Goal: Task Accomplishment & Management: Manage account settings

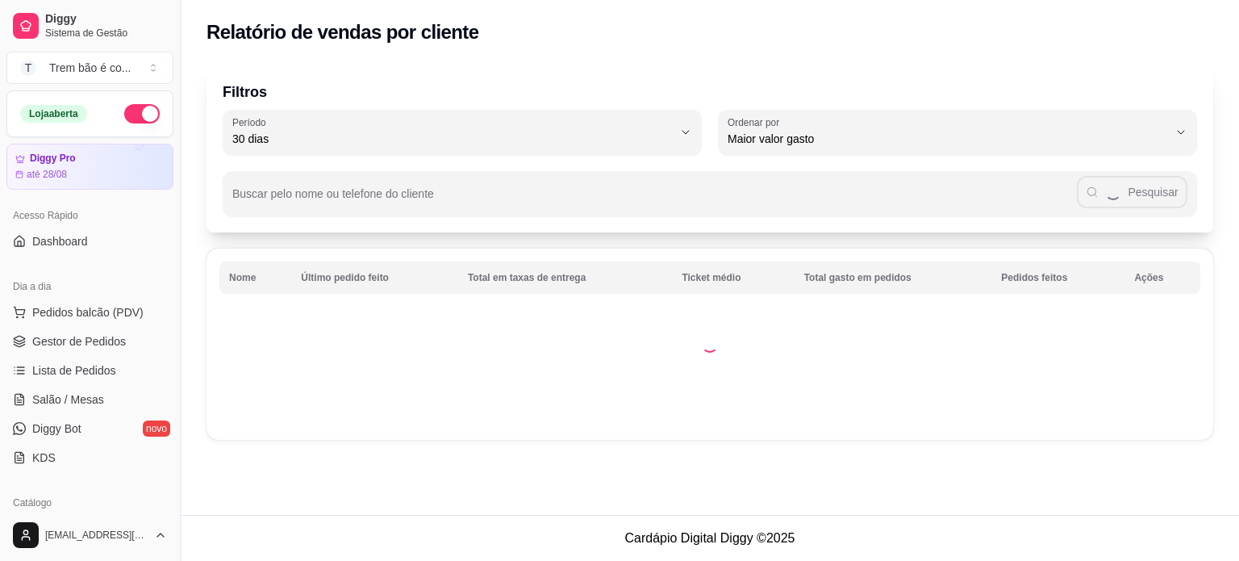
select select "30"
select select "HIGHEST_TOTAL_SPENT_WITH_ORDERS"
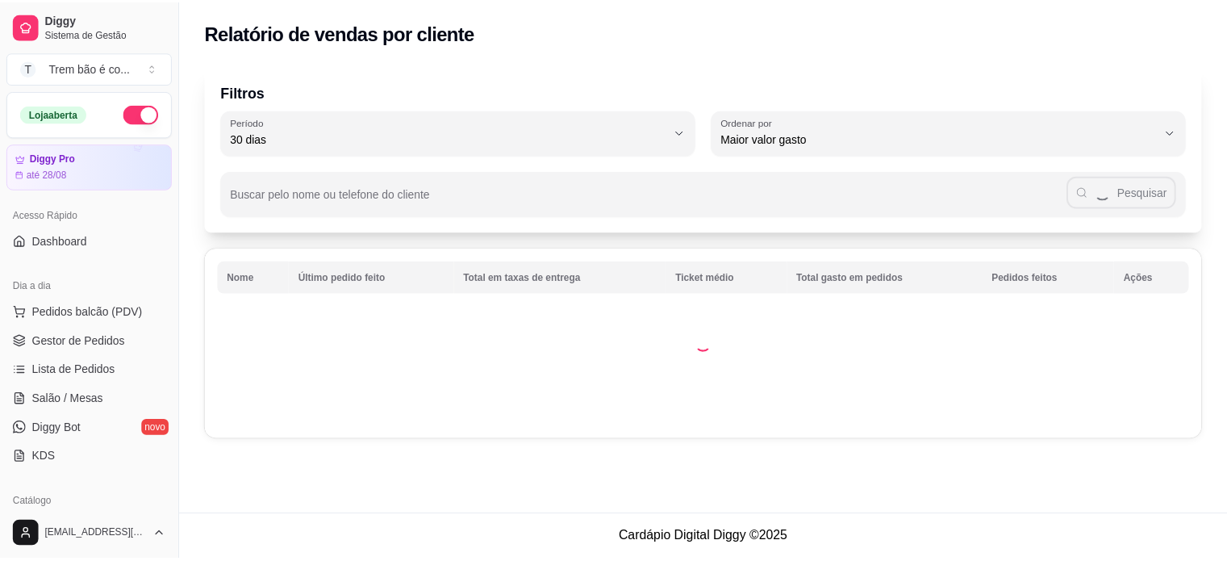
scroll to position [425, 0]
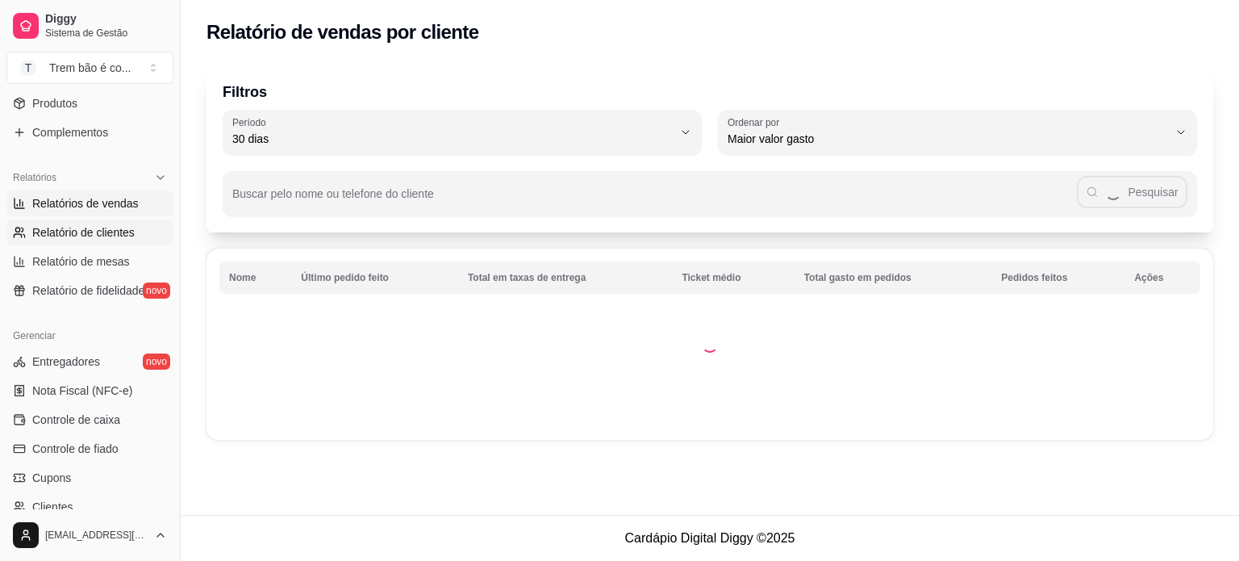
click at [64, 209] on span "Relatórios de vendas" at bounding box center [85, 203] width 107 height 16
select select "ALL"
select select "0"
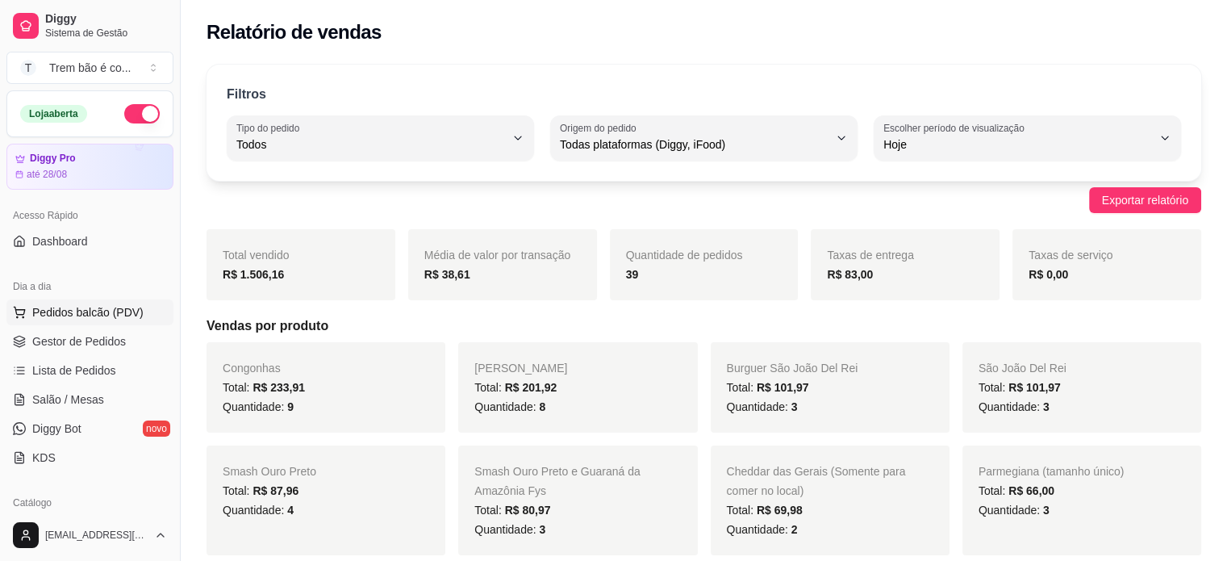
click at [106, 303] on button "Pedidos balcão (PDV)" at bounding box center [89, 312] width 167 height 26
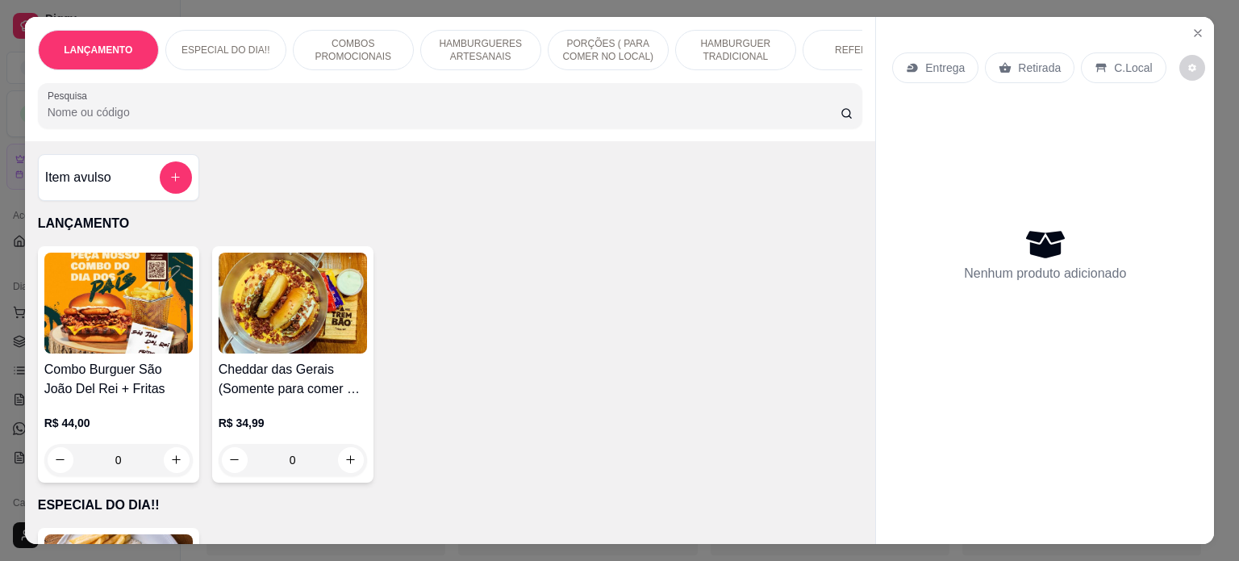
scroll to position [89, 0]
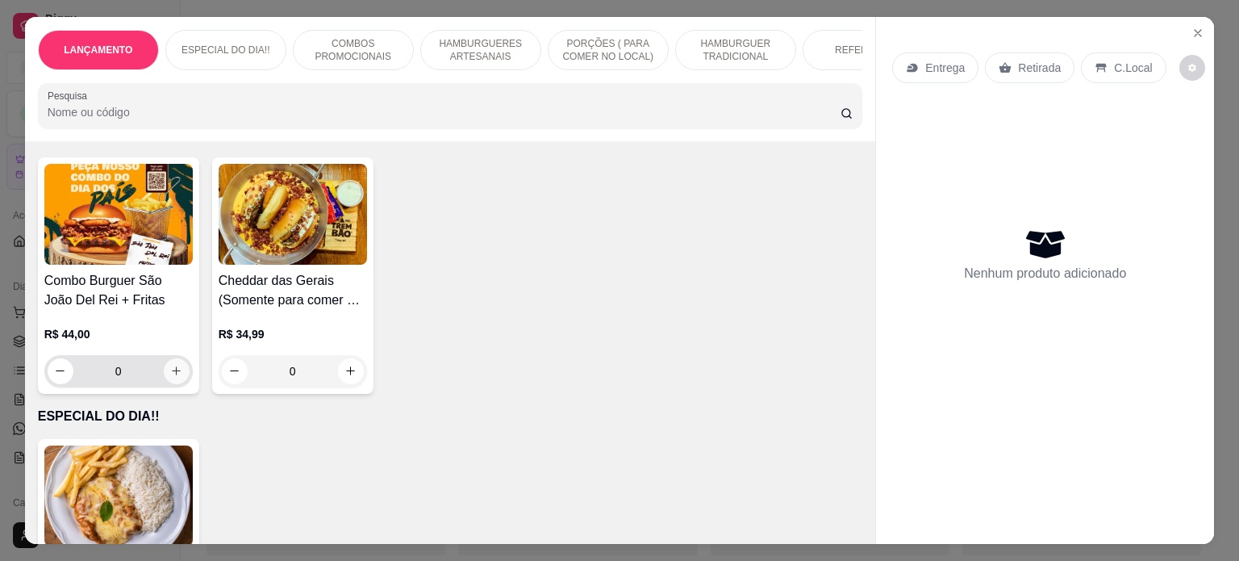
click at [169, 368] on button "increase-product-quantity" at bounding box center [177, 371] width 26 height 26
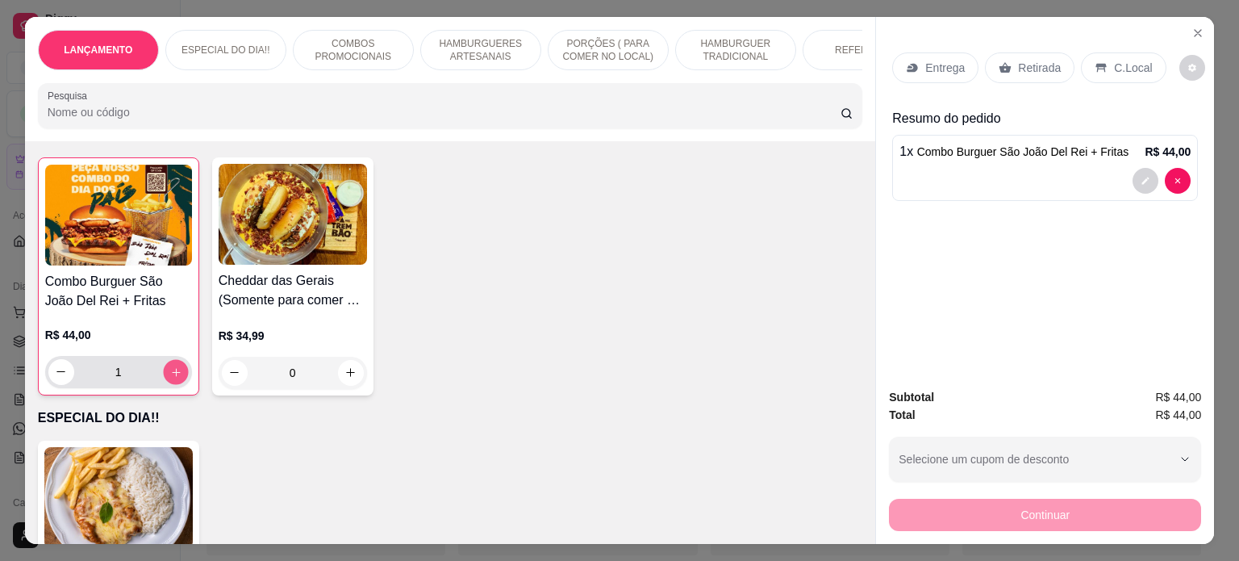
click at [169, 368] on button "increase-product-quantity" at bounding box center [175, 371] width 25 height 25
type input "2"
click at [1018, 61] on p "Retirada" at bounding box center [1039, 68] width 43 height 16
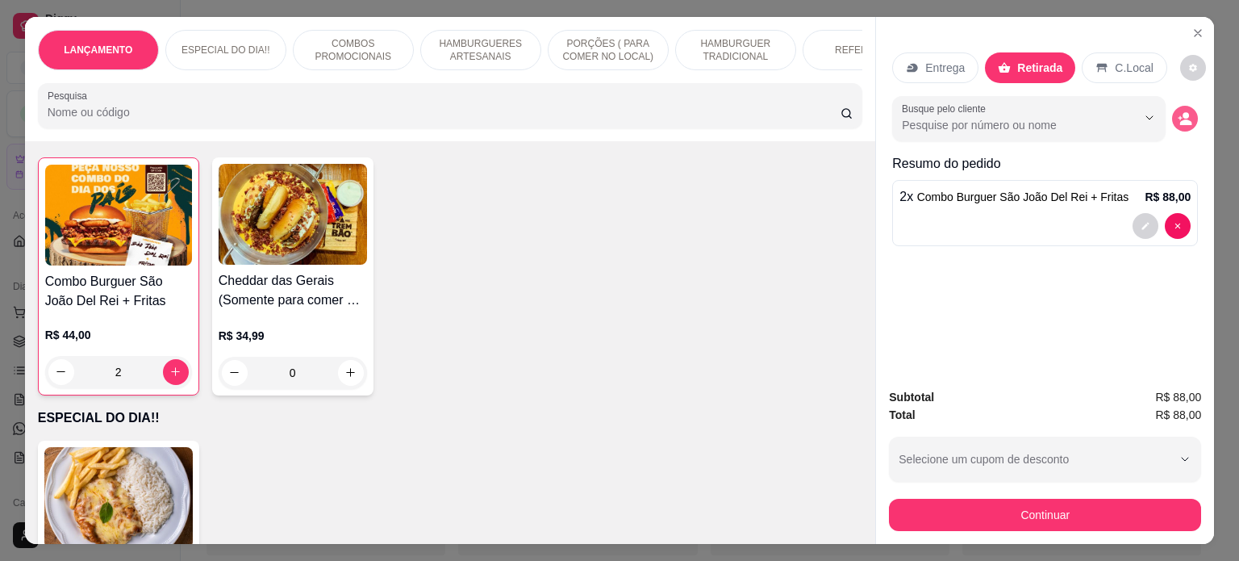
click at [1183, 113] on icon "decrease-product-quantity" at bounding box center [1185, 118] width 15 height 15
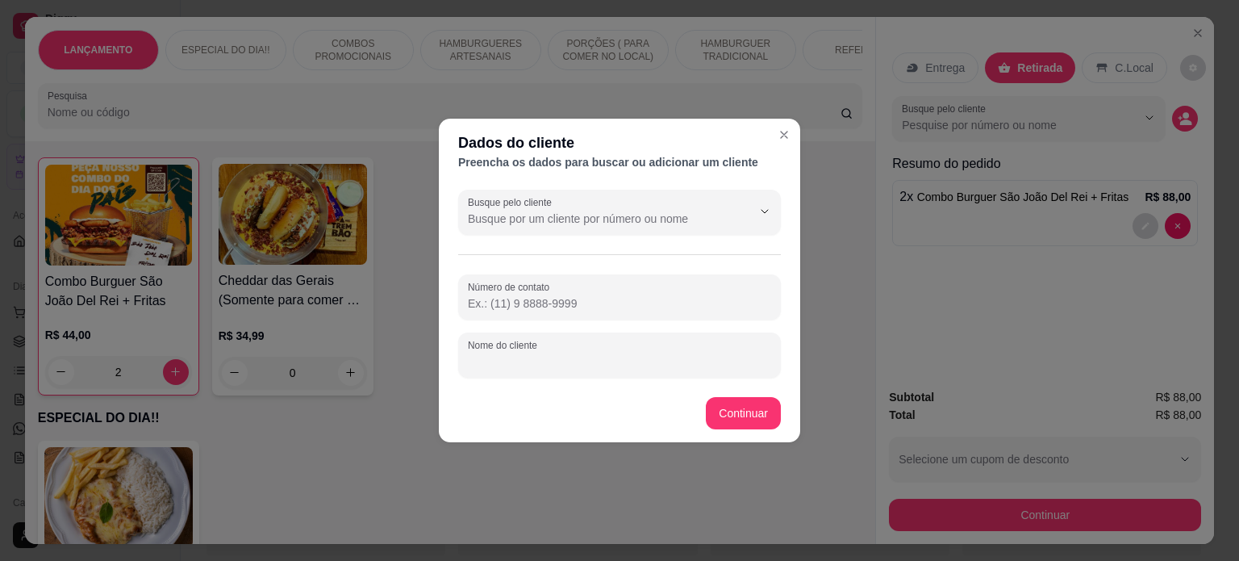
click at [642, 355] on input "Nome do cliente" at bounding box center [619, 361] width 303 height 16
type input "[PERSON_NAME]"
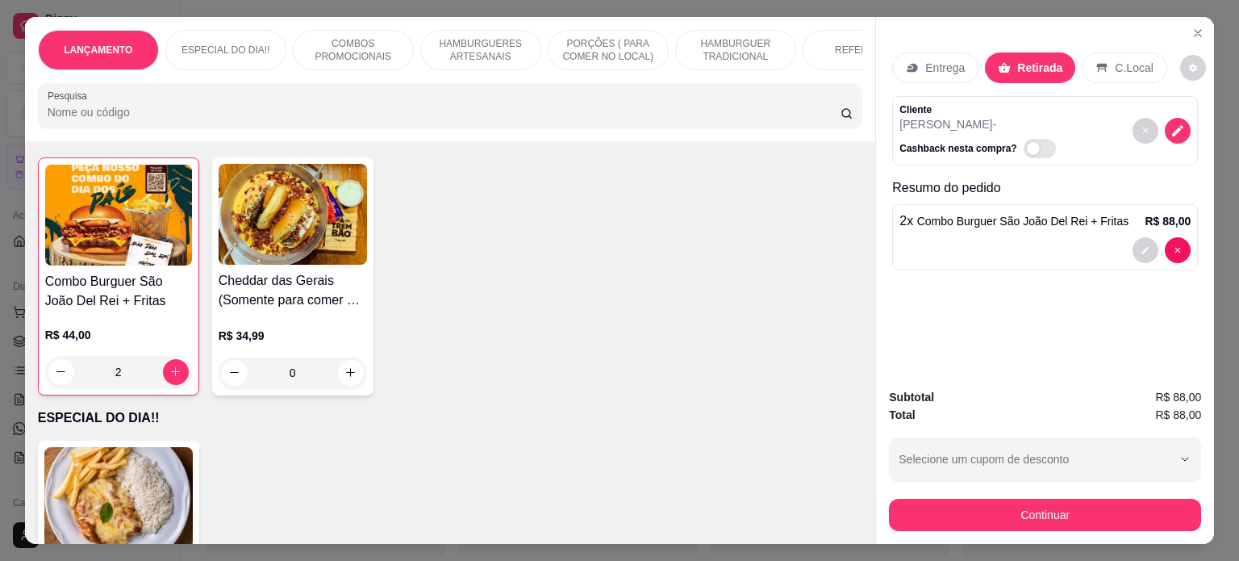
click at [722, 37] on p "HAMBURGUER TRADICIONAL" at bounding box center [736, 50] width 94 height 26
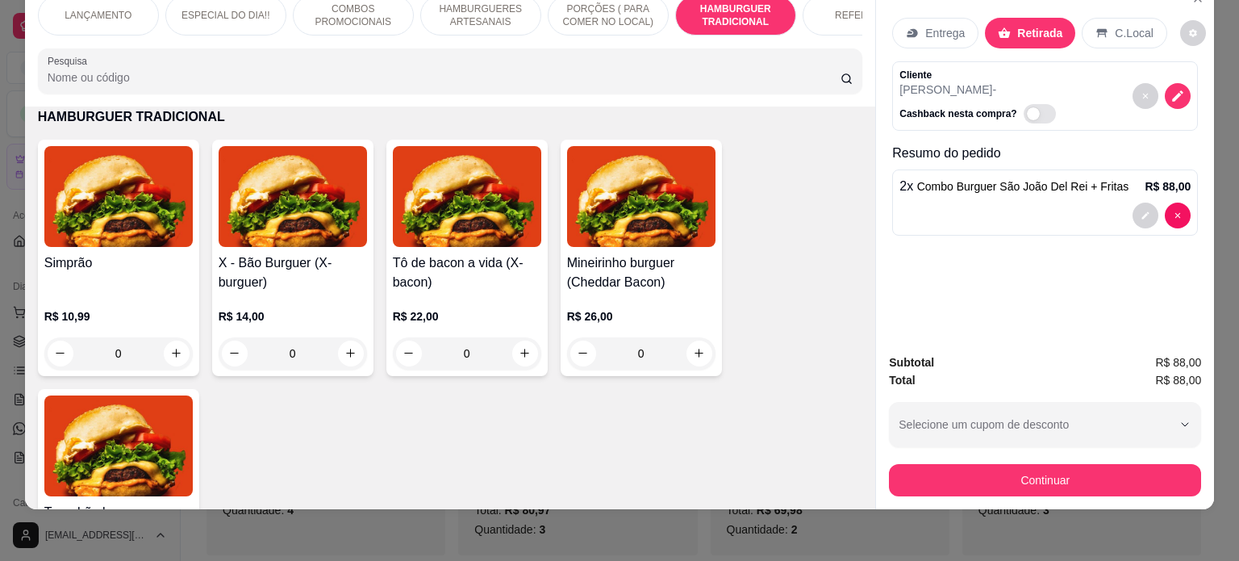
scroll to position [0, 721]
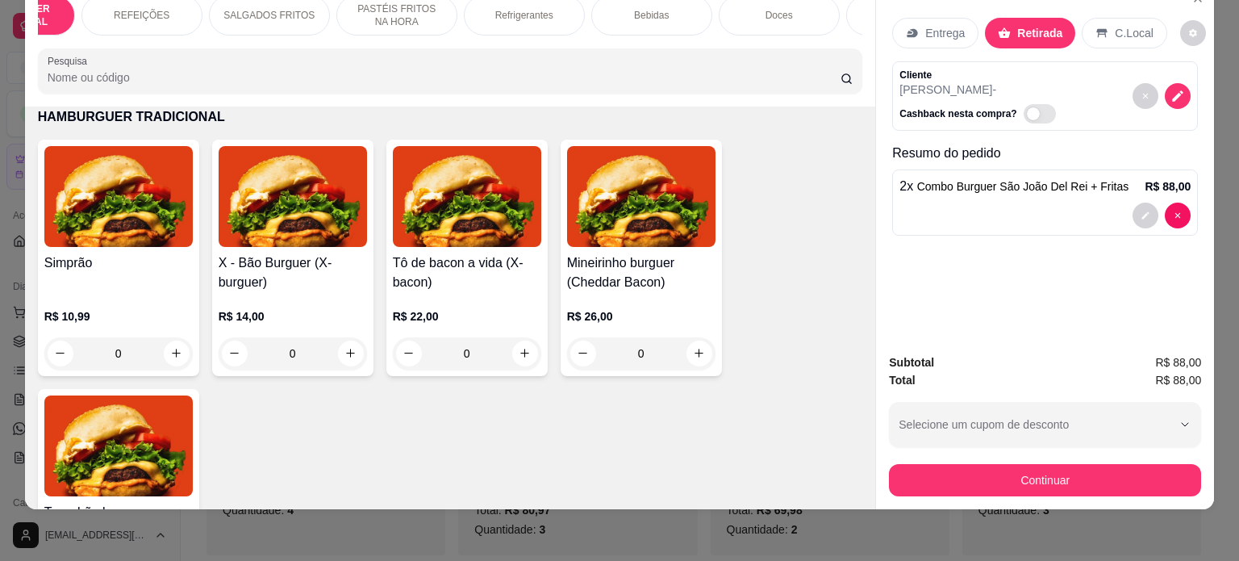
click at [516, 9] on p "Refrigerantes" at bounding box center [524, 15] width 58 height 13
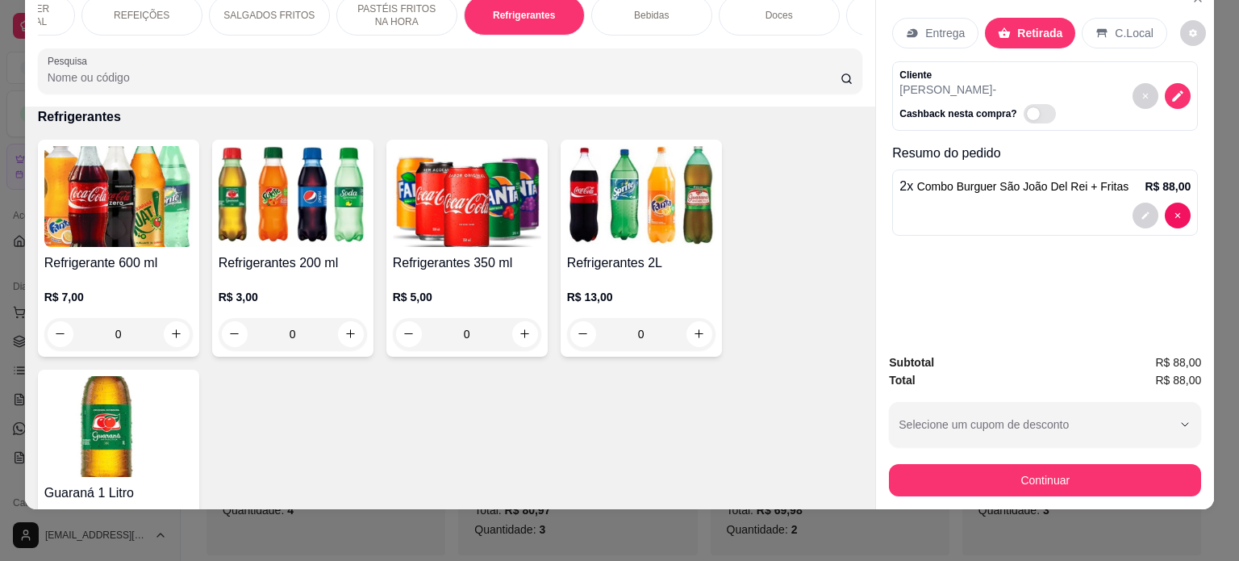
click at [524, 331] on div "0" at bounding box center [467, 334] width 148 height 32
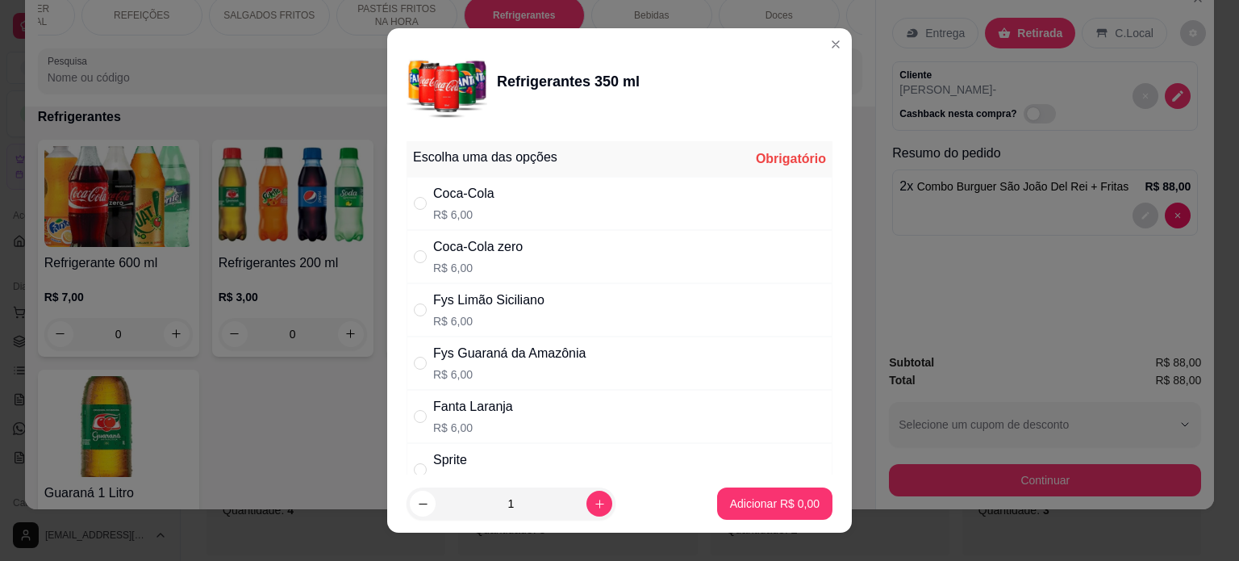
click at [482, 202] on div "Coca-Cola" at bounding box center [463, 193] width 61 height 19
radio input "true"
click at [566, 500] on input "1" at bounding box center [511, 503] width 151 height 32
click at [594, 500] on icon "increase-product-quantity" at bounding box center [600, 504] width 12 height 12
type input "2"
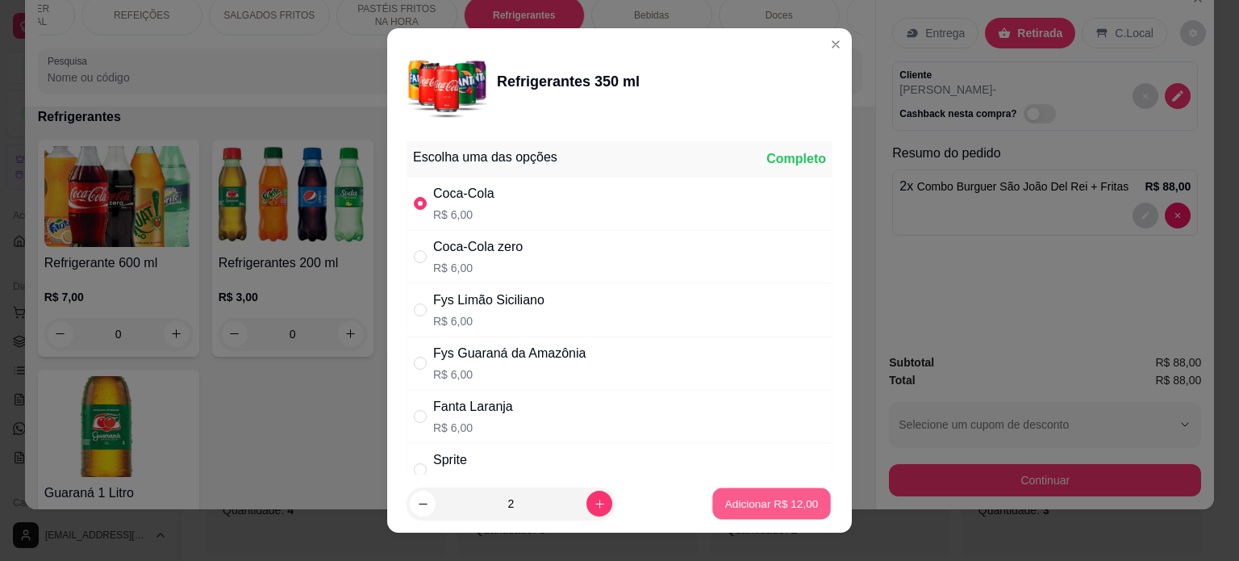
click at [725, 499] on p "Adicionar R$ 12,00" at bounding box center [772, 503] width 94 height 15
type input "2"
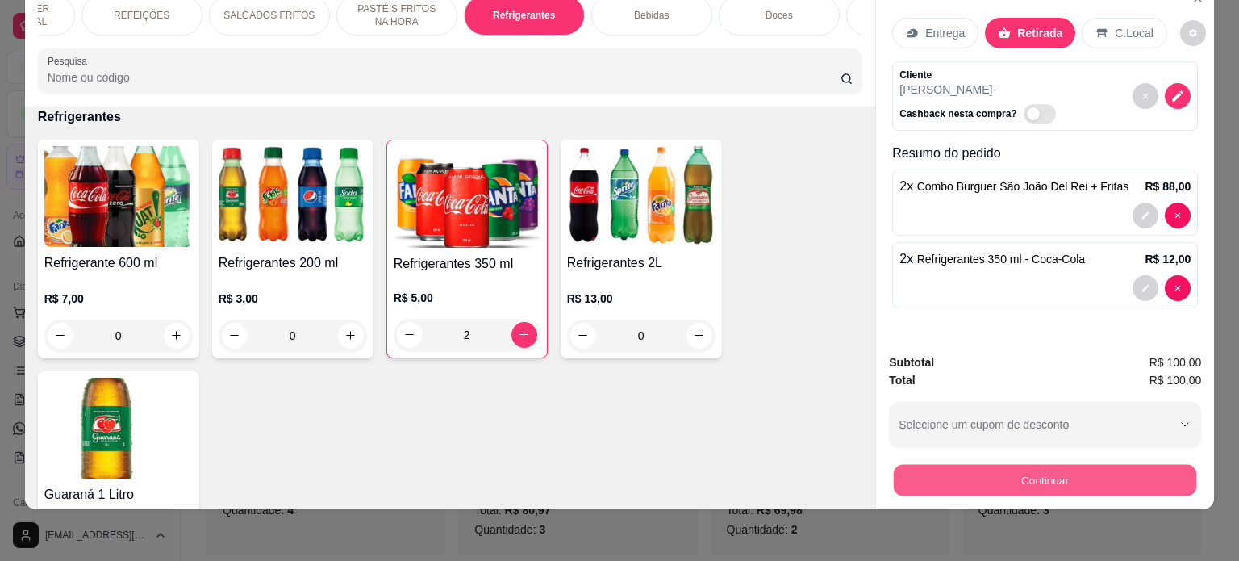
click at [1025, 474] on button "Continuar" at bounding box center [1045, 480] width 303 height 31
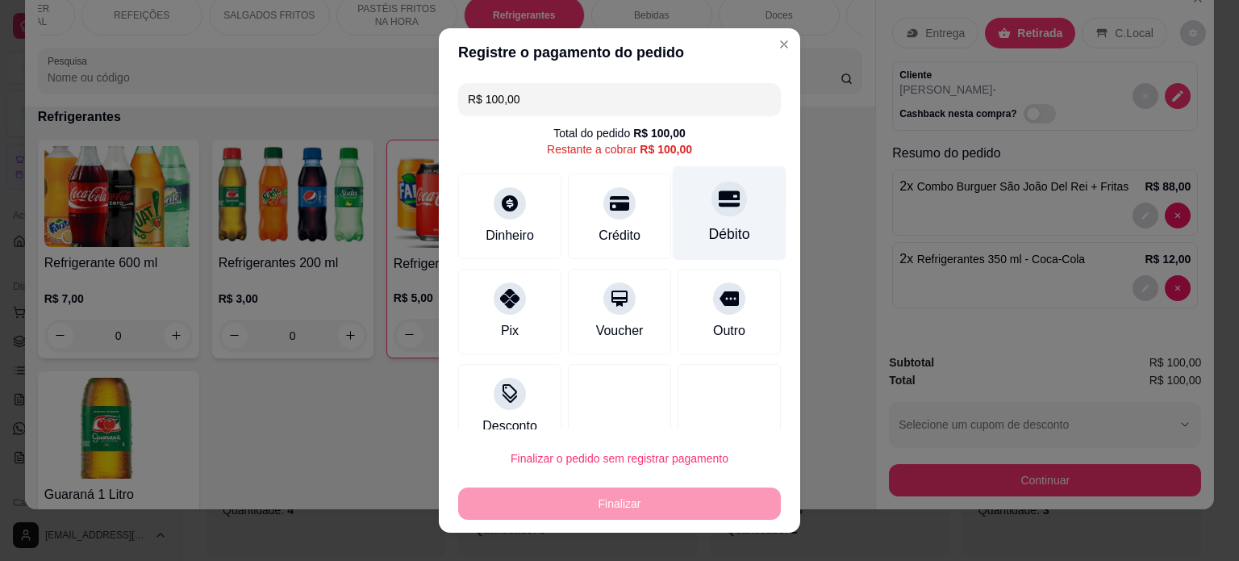
click at [707, 217] on div "Débito" at bounding box center [730, 212] width 114 height 94
type input "R$ 0,00"
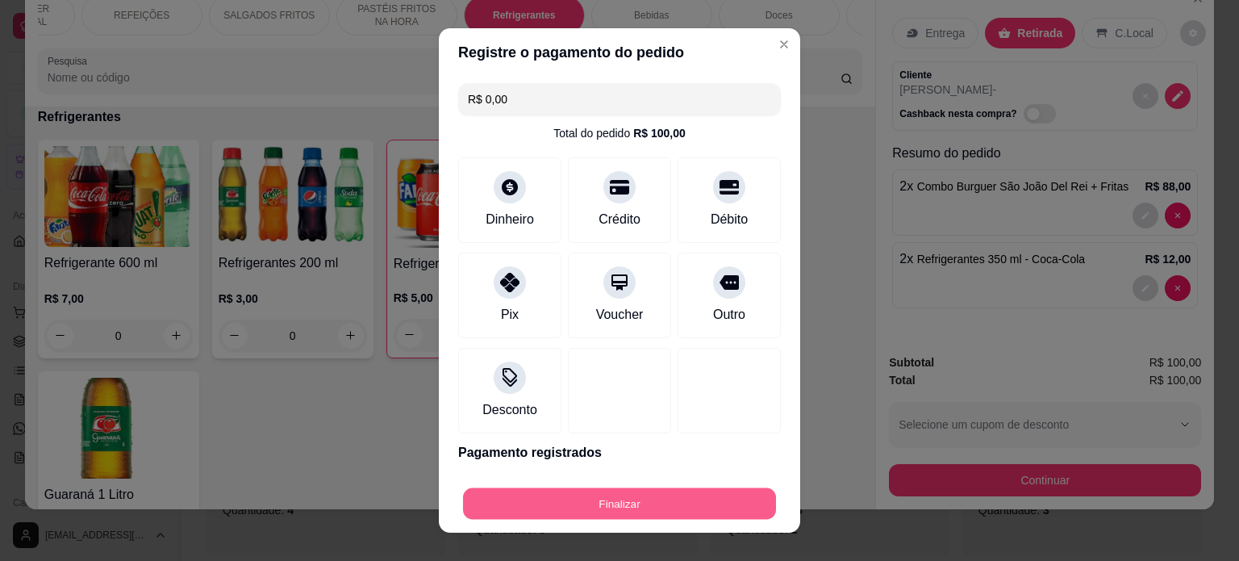
click at [610, 500] on button "Finalizar" at bounding box center [619, 503] width 313 height 31
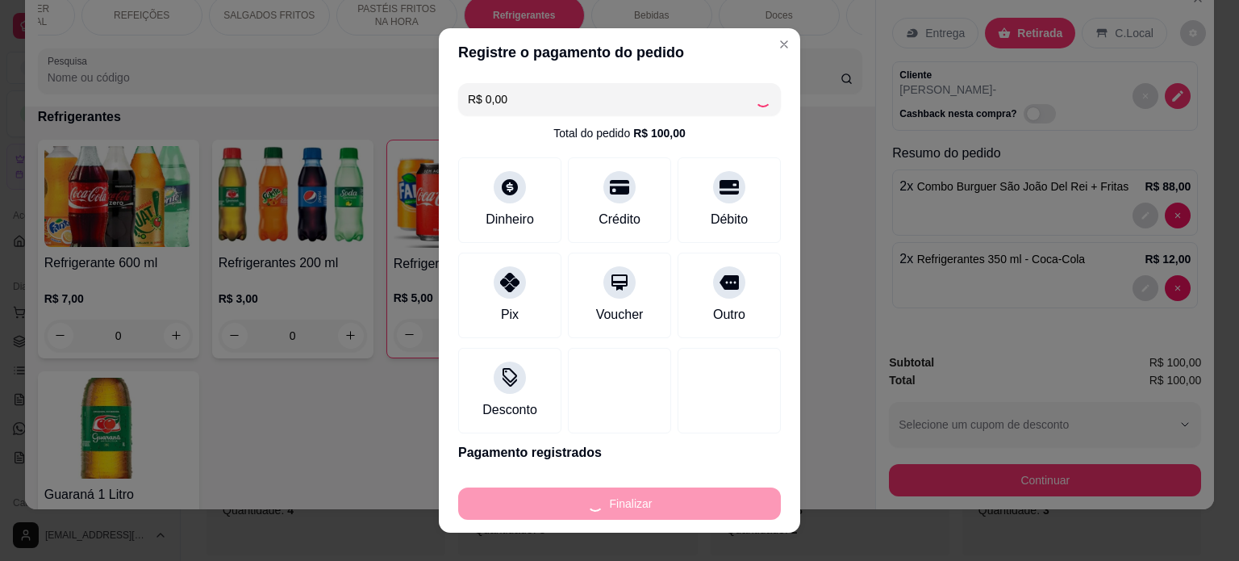
type input "0"
type input "-R$ 100,00"
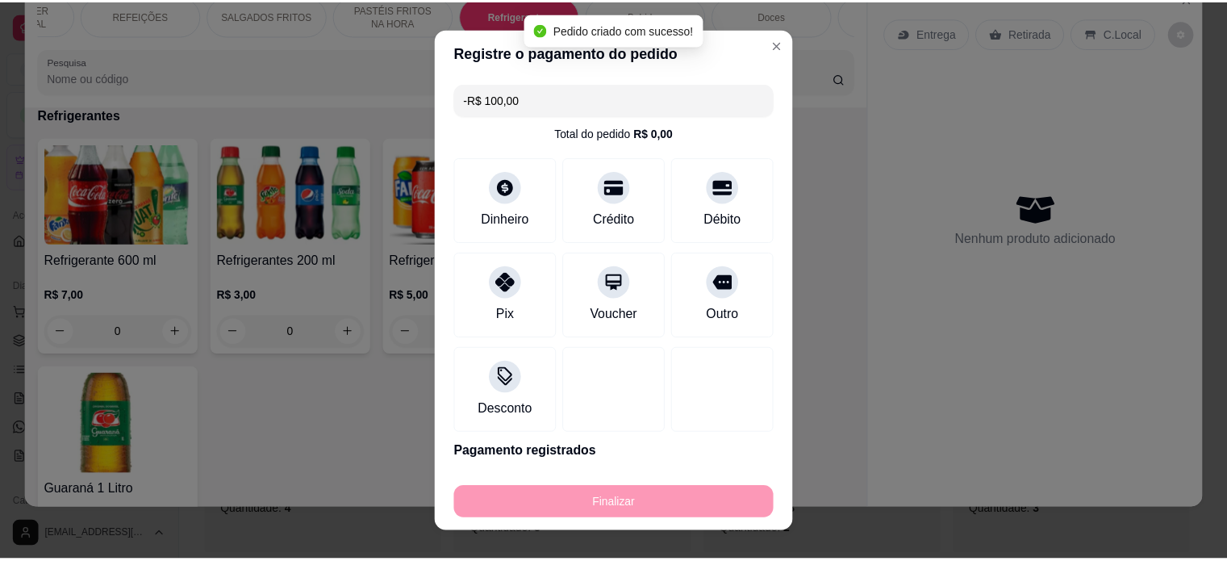
scroll to position [3468, 0]
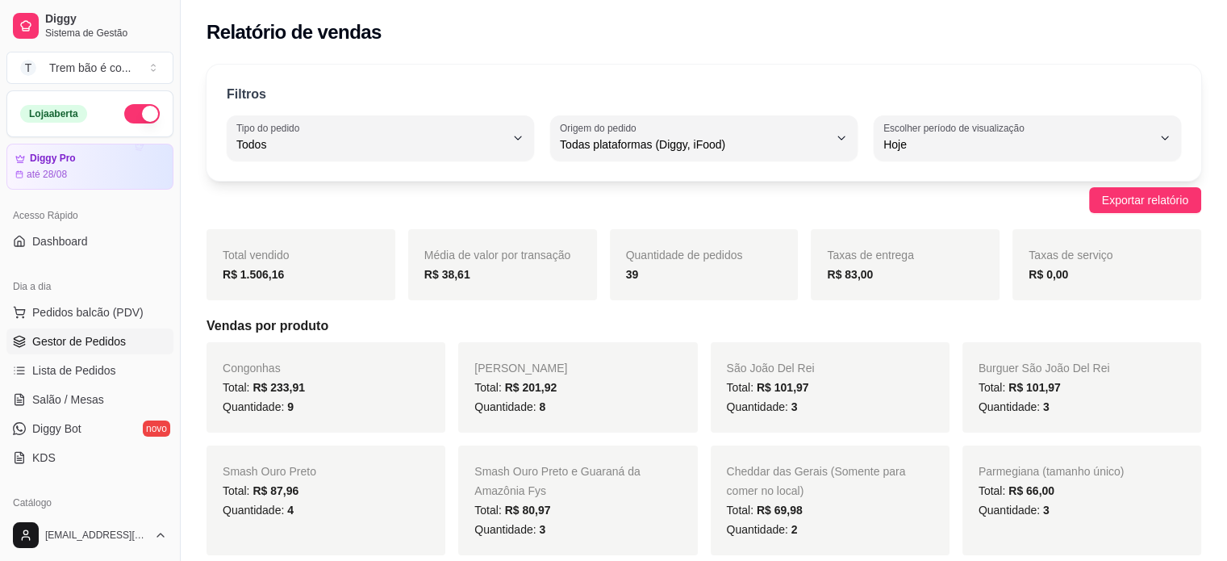
click at [105, 336] on span "Gestor de Pedidos" at bounding box center [79, 341] width 94 height 16
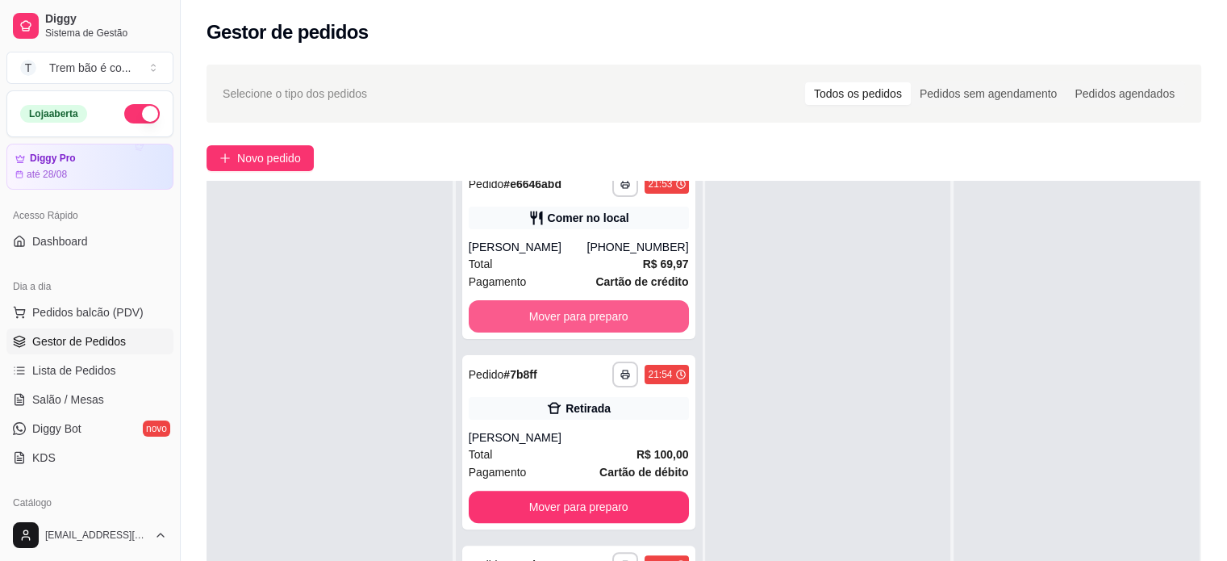
scroll to position [245, 0]
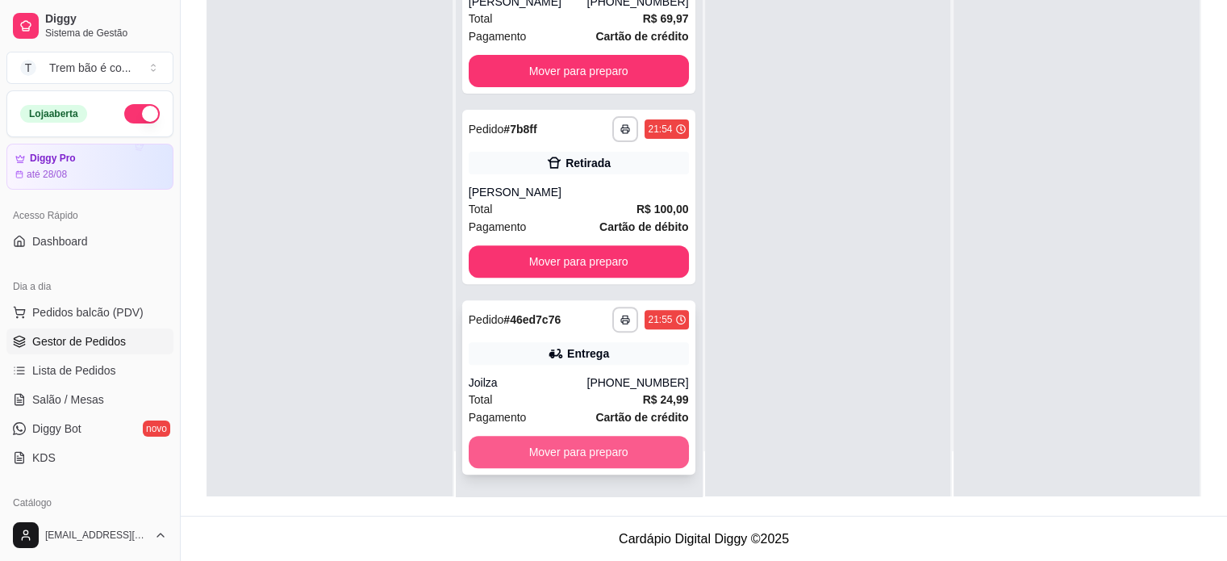
click at [587, 447] on button "Mover para preparo" at bounding box center [579, 452] width 220 height 32
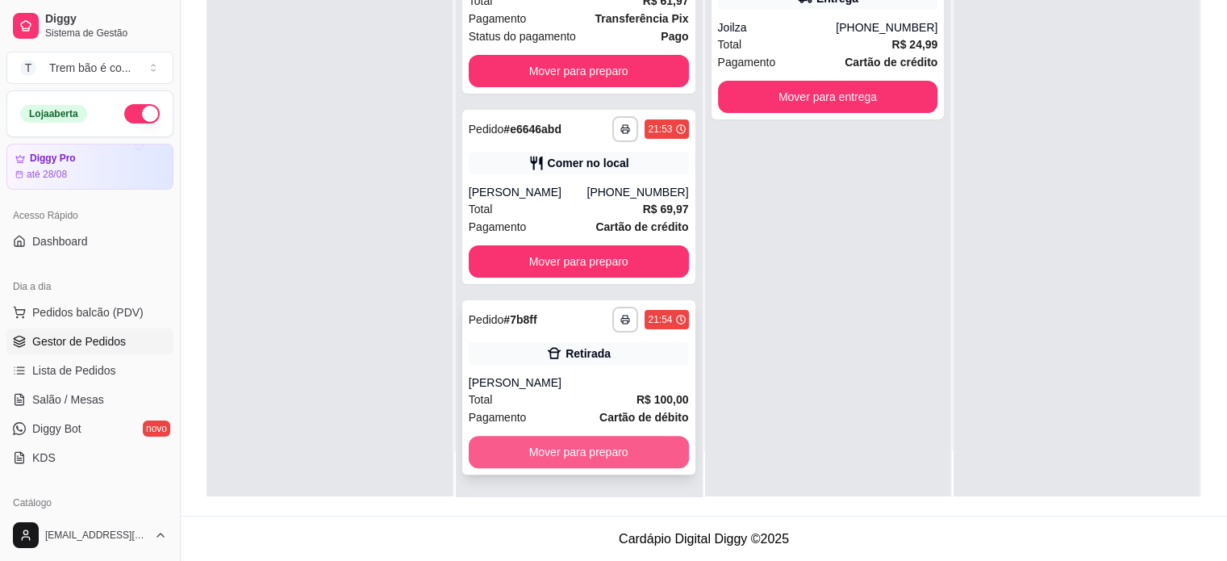
click at [604, 447] on button "Mover para preparo" at bounding box center [579, 452] width 220 height 32
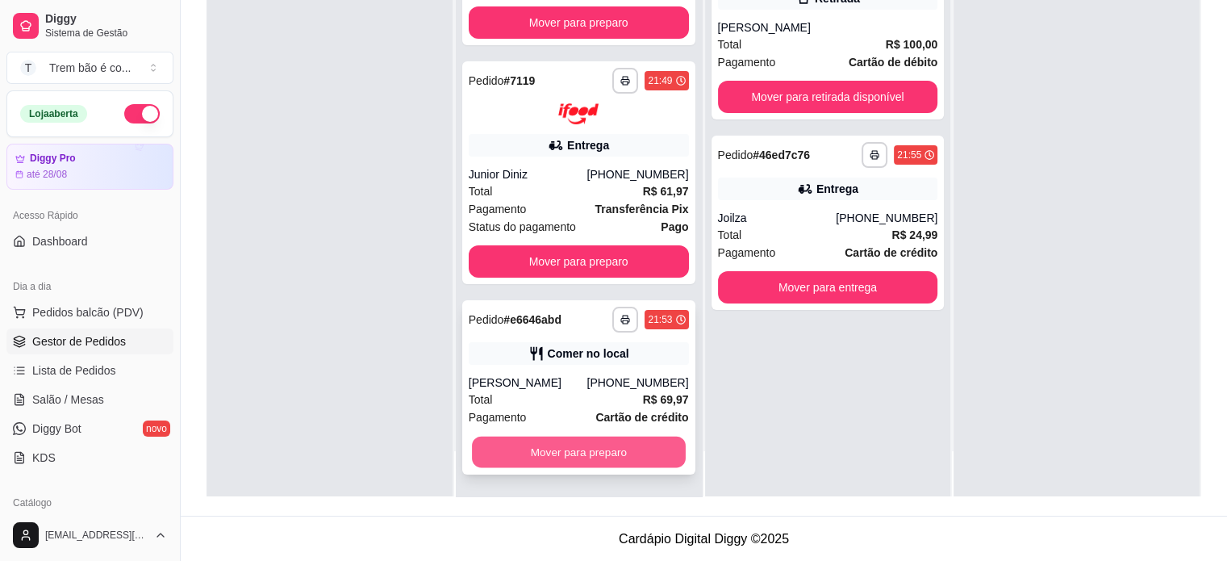
click at [605, 447] on button "Mover para preparo" at bounding box center [579, 452] width 214 height 31
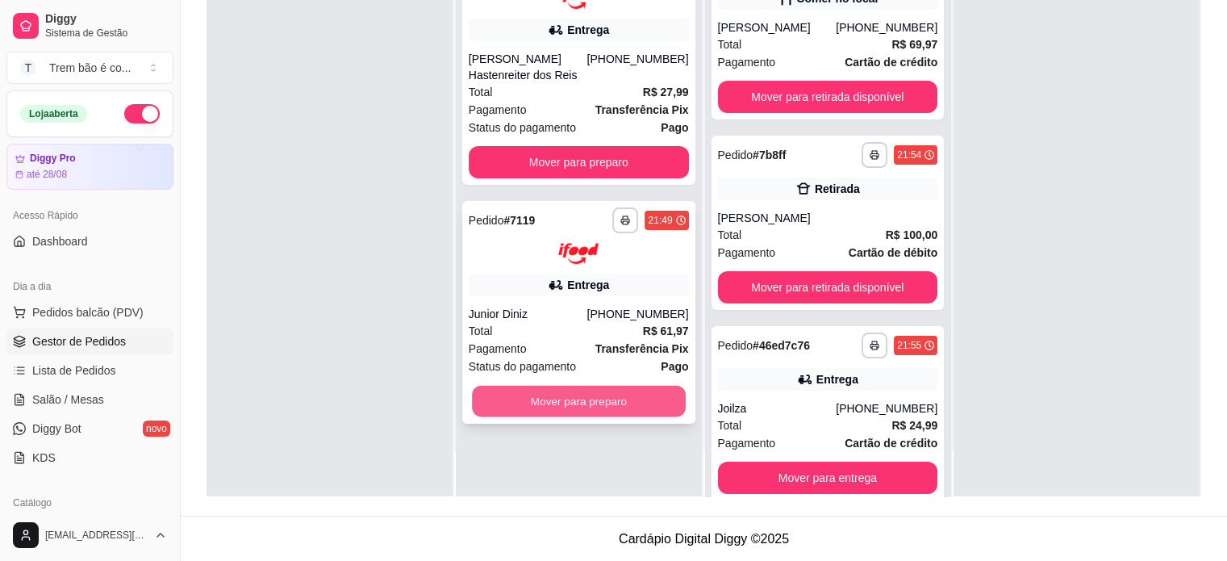
click at [613, 396] on button "Mover para preparo" at bounding box center [579, 401] width 214 height 31
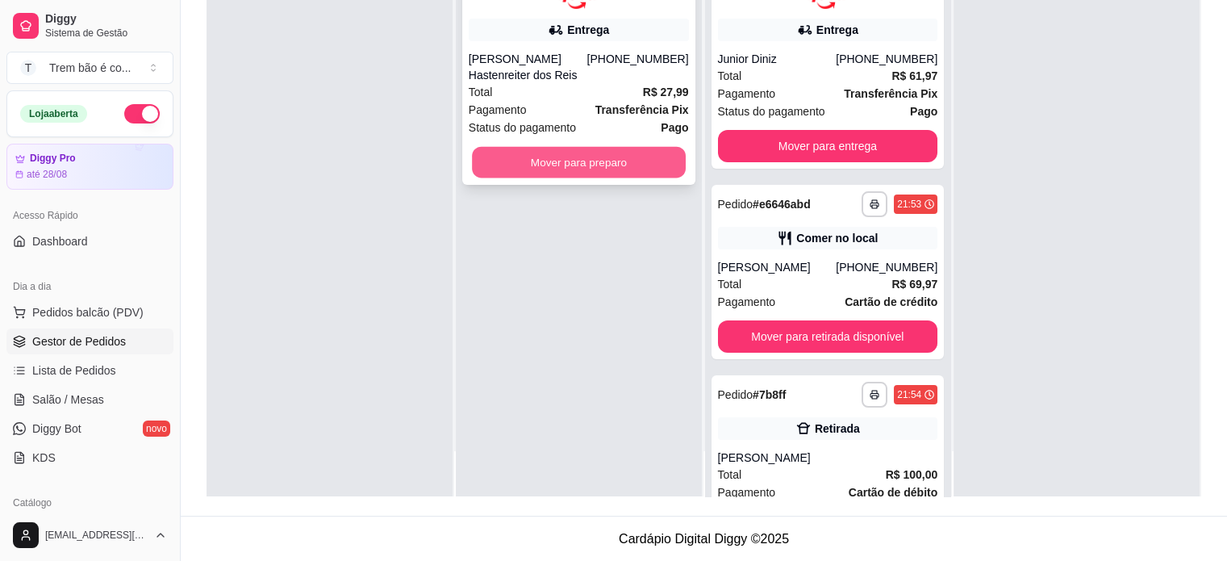
click at [594, 159] on button "Mover para preparo" at bounding box center [579, 161] width 214 height 31
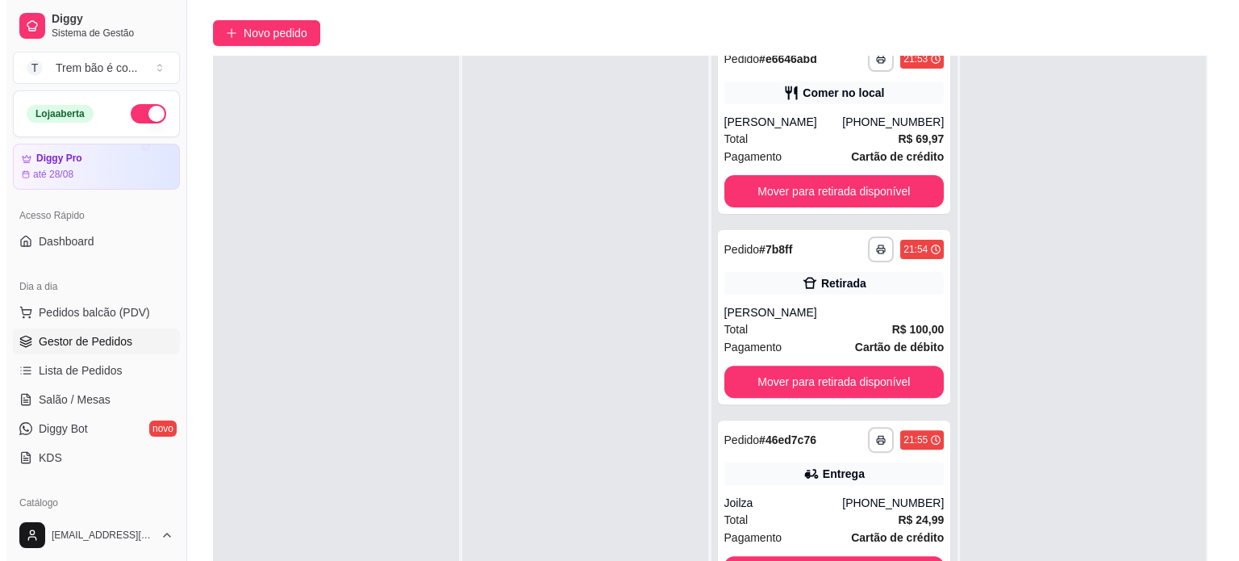
scroll to position [245, 0]
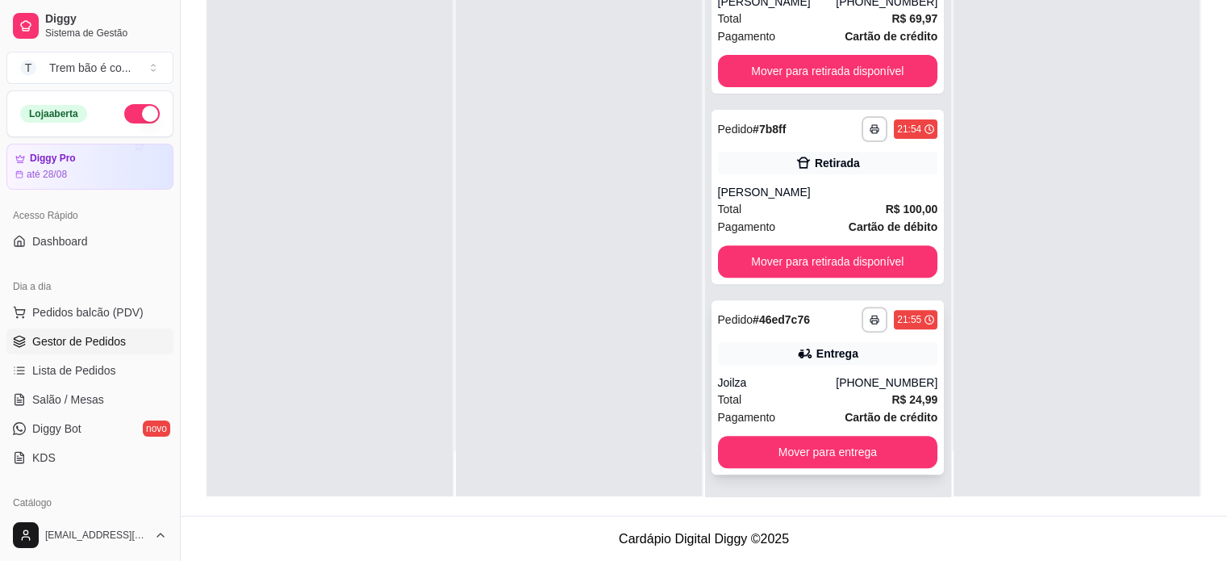
click at [774, 397] on div "Total R$ 24,99" at bounding box center [828, 400] width 220 height 18
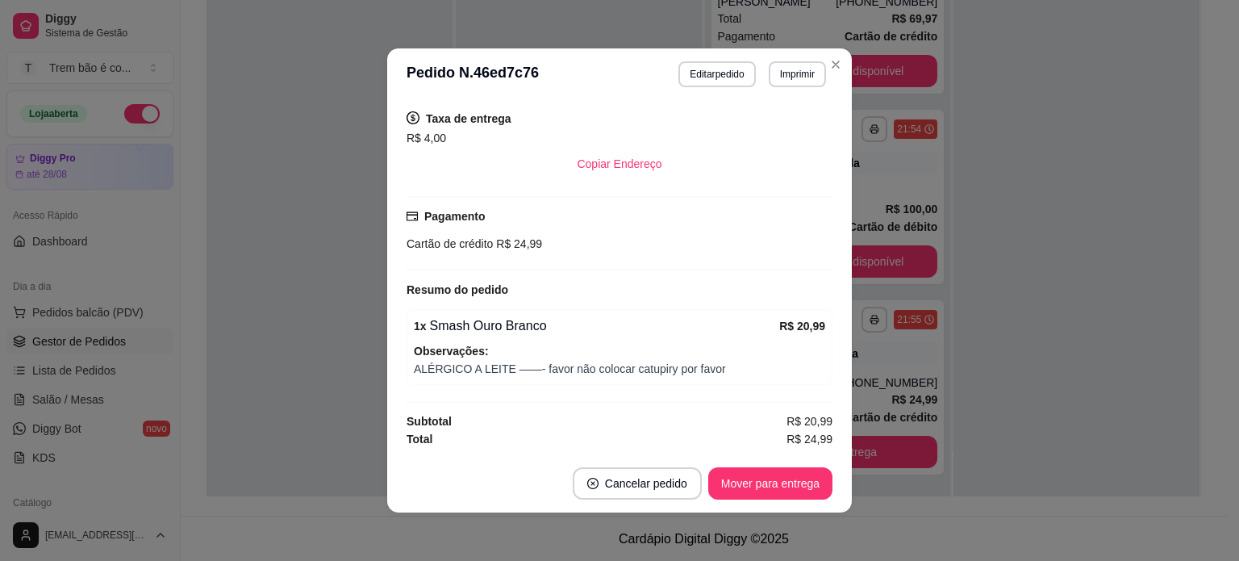
scroll to position [3, 0]
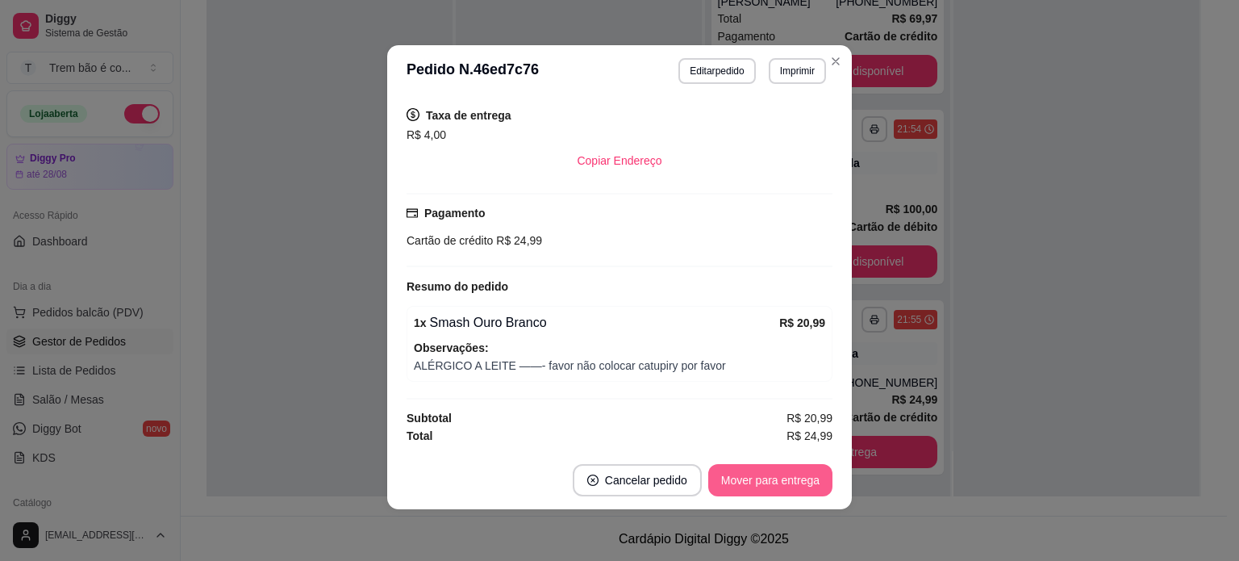
click at [746, 471] on button "Mover para entrega" at bounding box center [771, 480] width 124 height 32
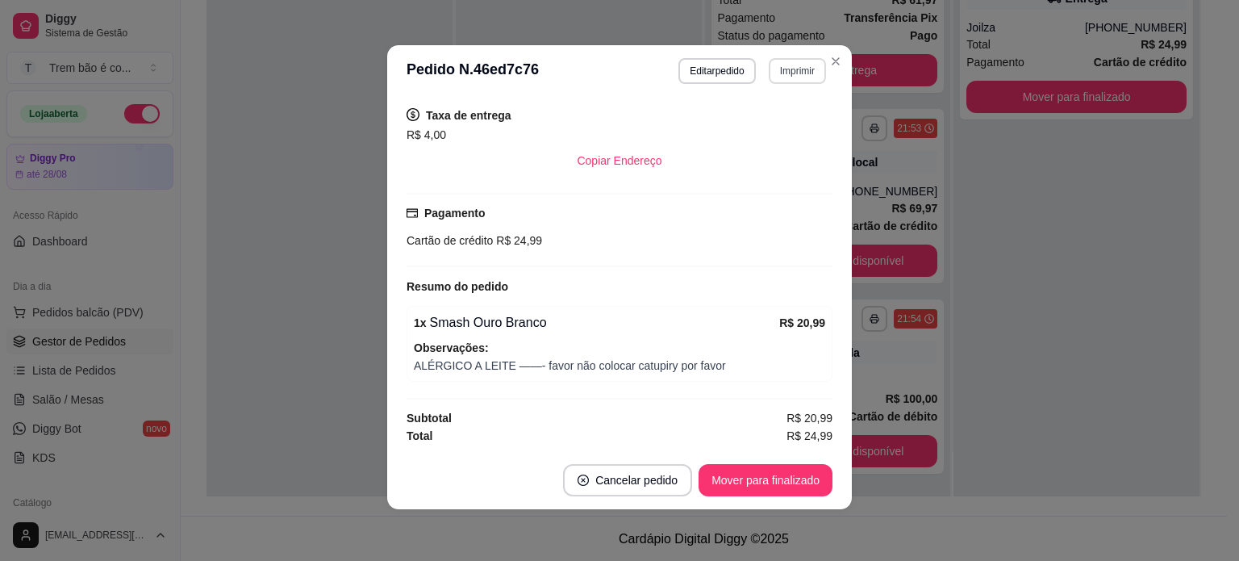
scroll to position [330, 0]
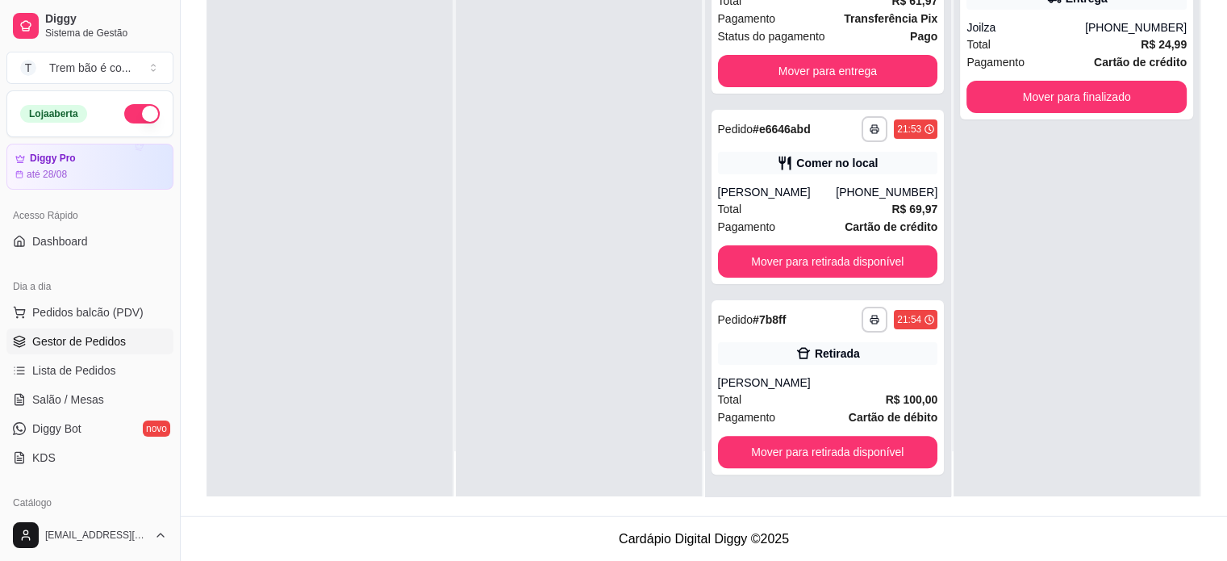
click at [801, 292] on div "**********" at bounding box center [828, 215] width 246 height 561
click at [797, 320] on div "**********" at bounding box center [828, 320] width 220 height 26
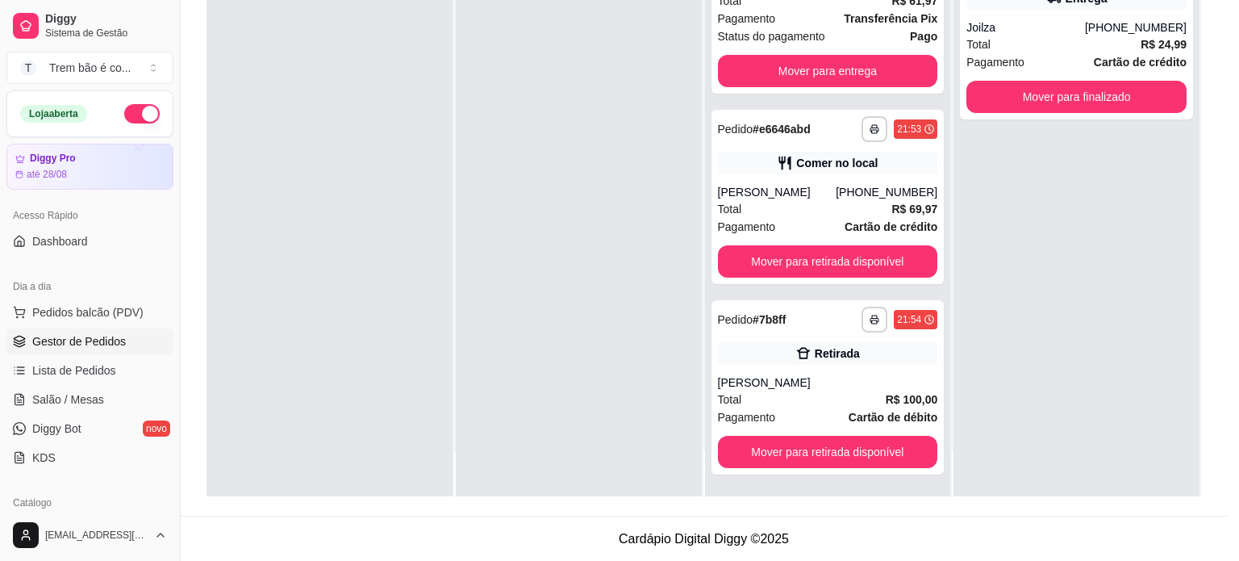
scroll to position [158, 0]
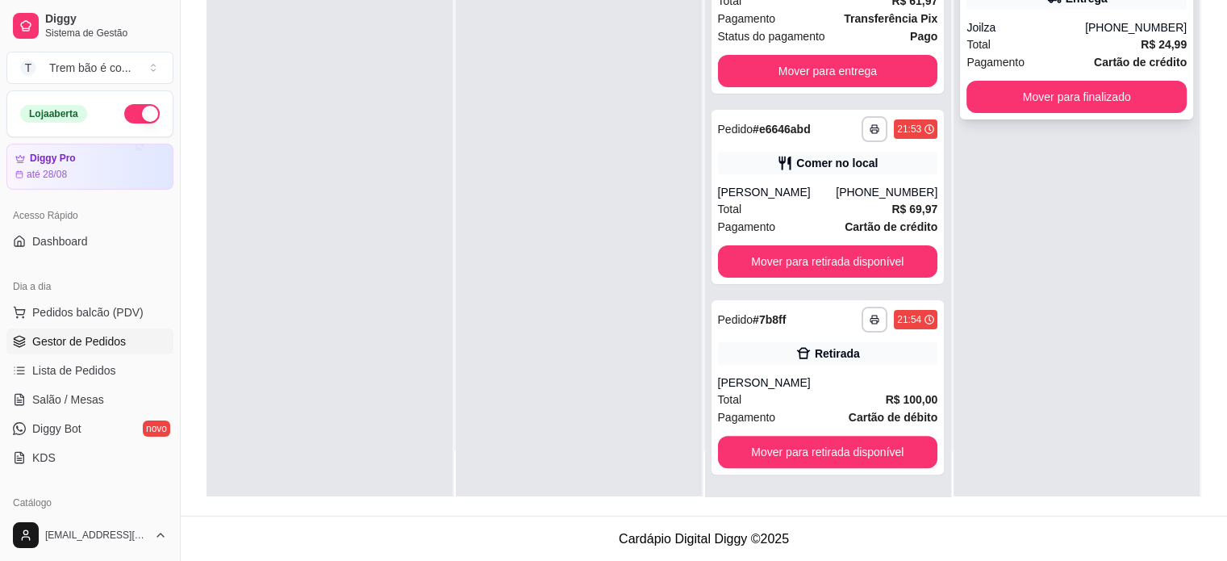
click at [1021, 44] on div "Total R$ 24,99" at bounding box center [1077, 45] width 220 height 18
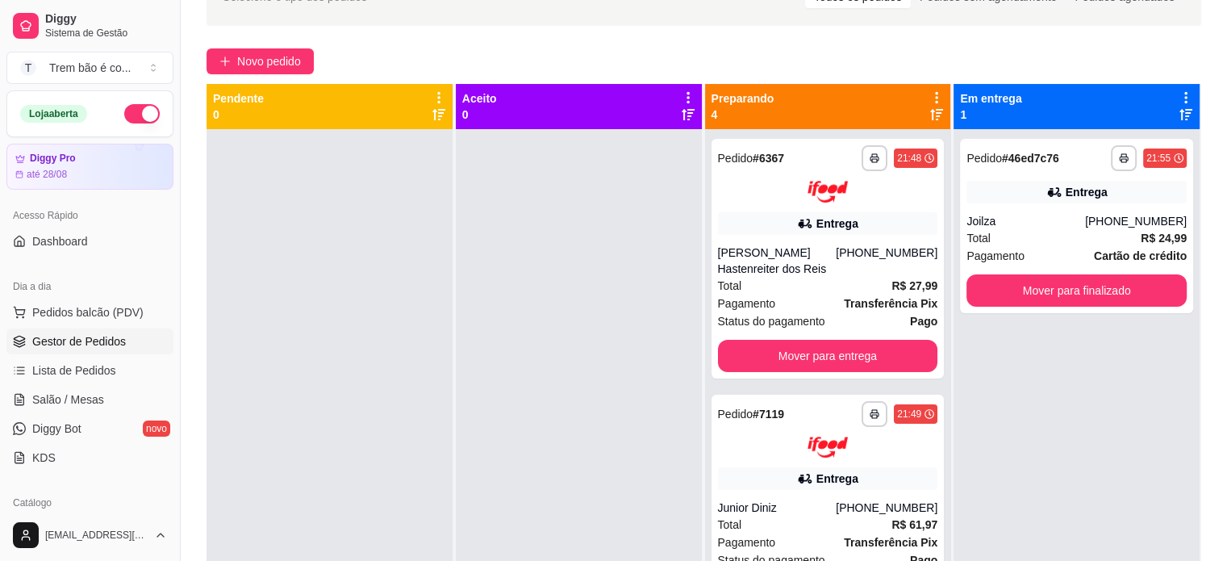
scroll to position [0, 0]
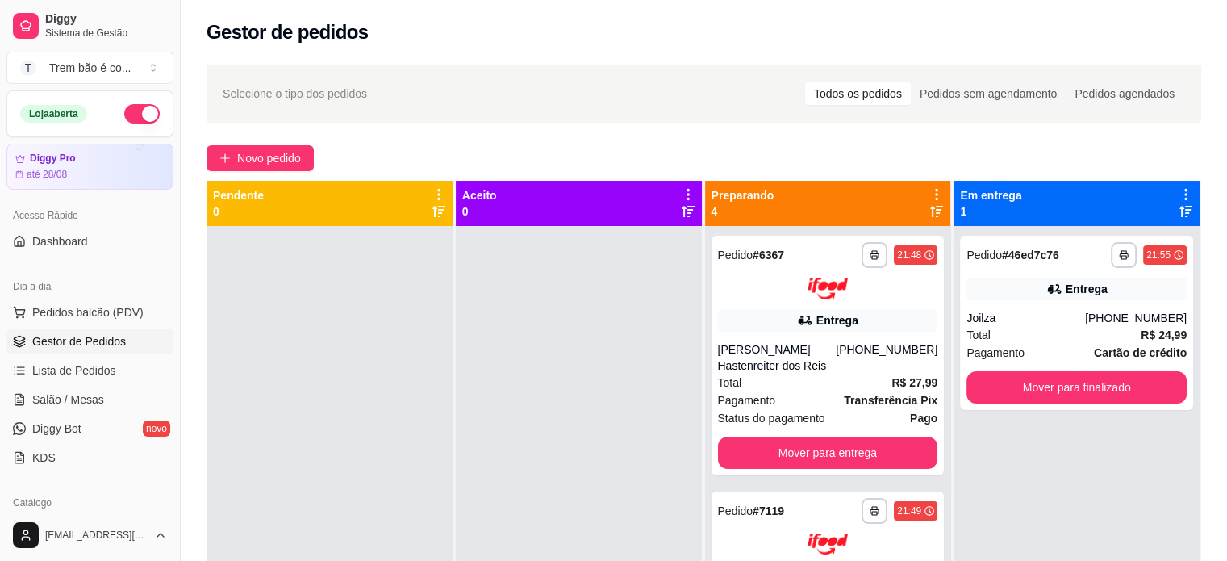
click at [135, 118] on button "button" at bounding box center [142, 113] width 36 height 19
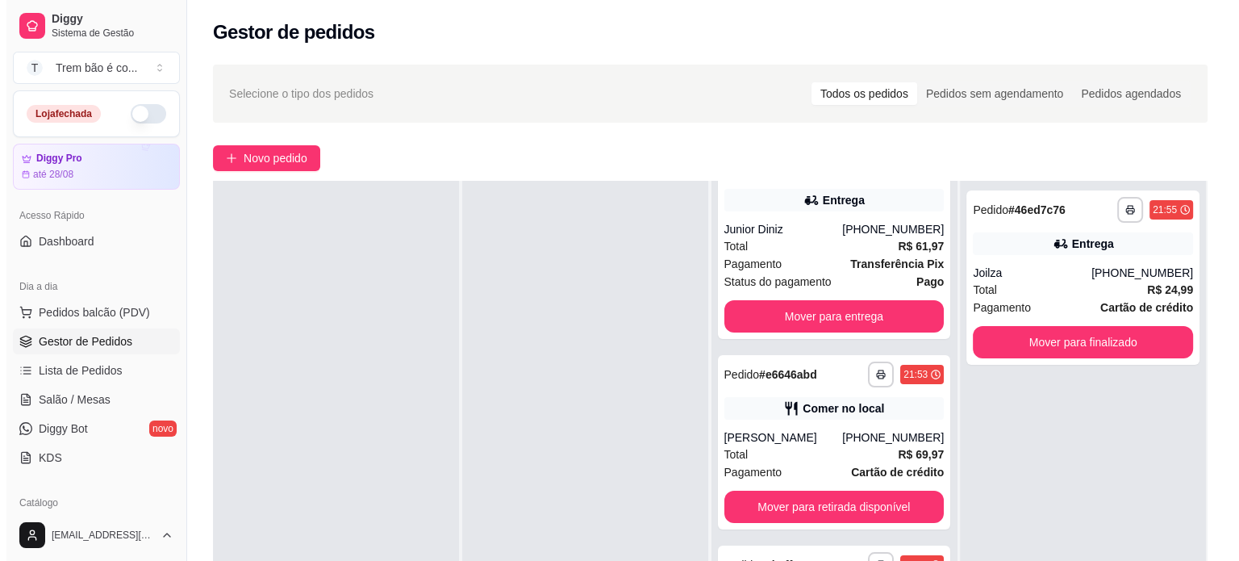
scroll to position [245, 0]
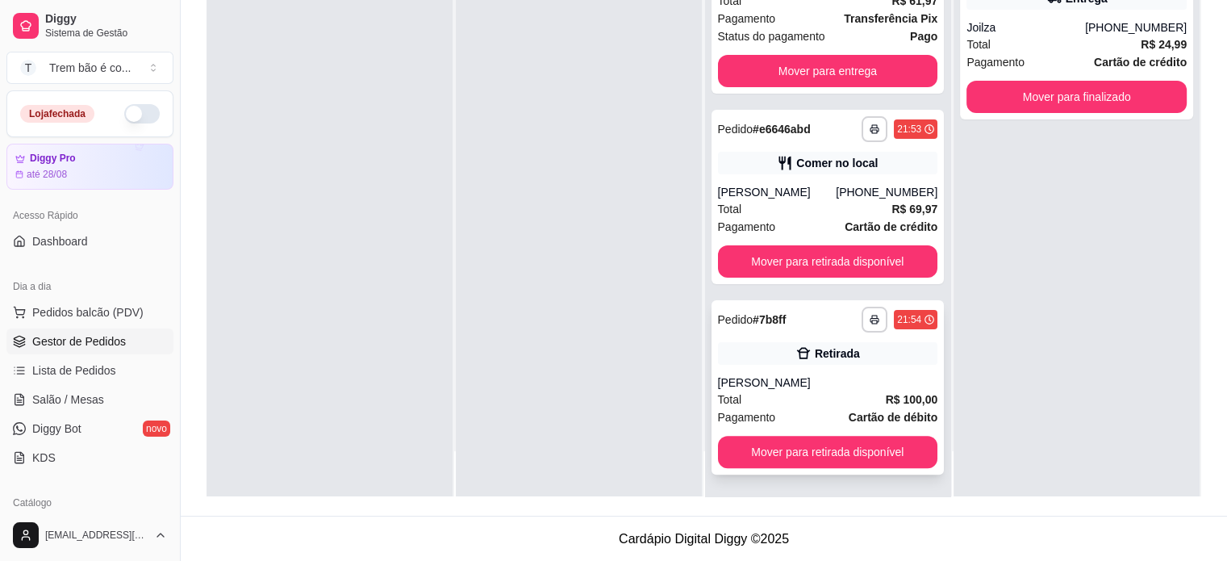
click at [789, 385] on div "[PERSON_NAME]" at bounding box center [828, 382] width 220 height 16
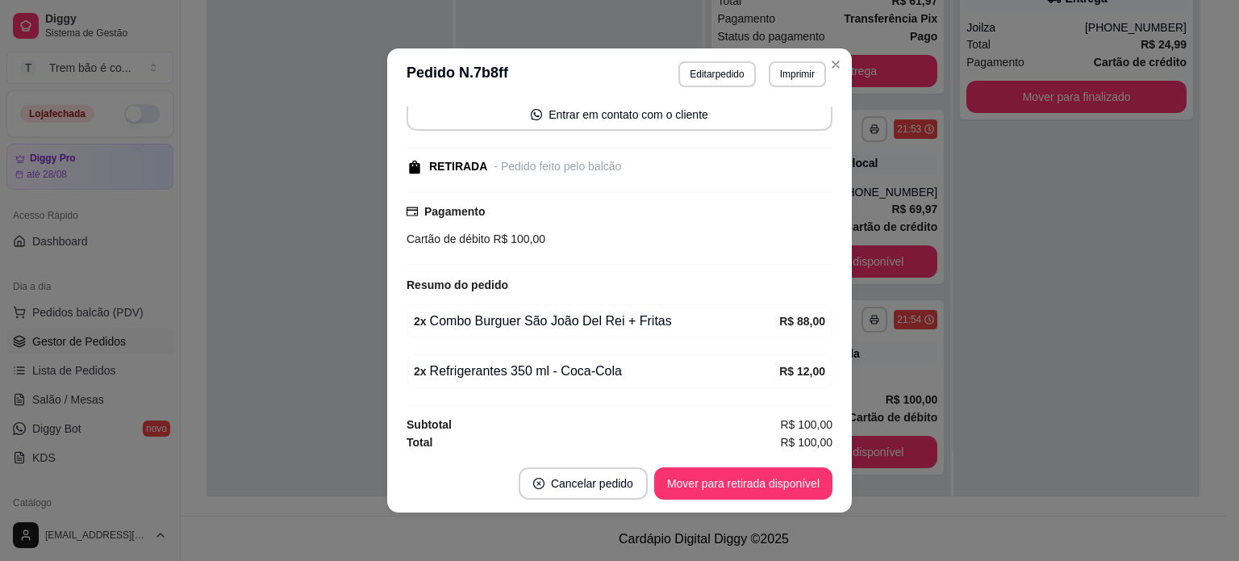
scroll to position [3, 0]
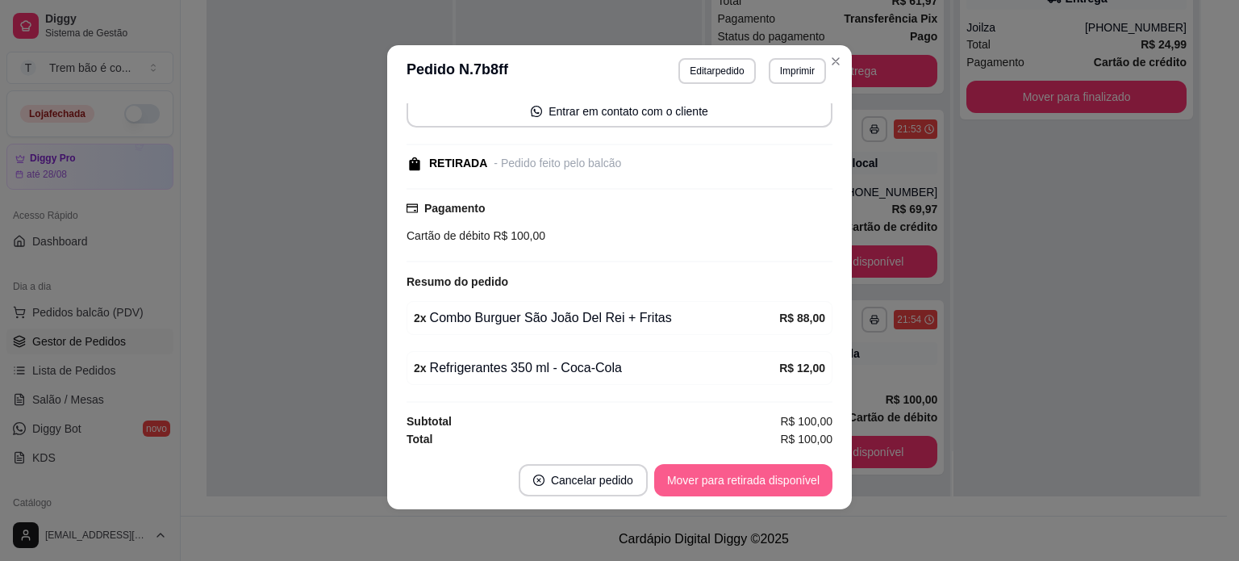
click at [746, 470] on button "Mover para retirada disponível" at bounding box center [743, 480] width 178 height 32
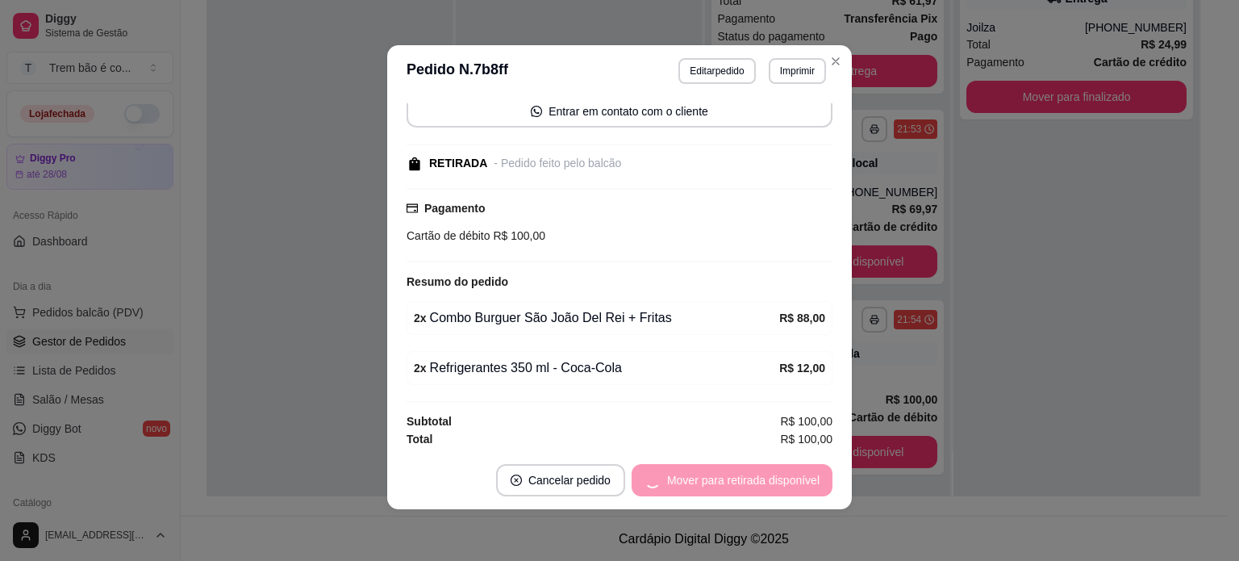
scroll to position [140, 0]
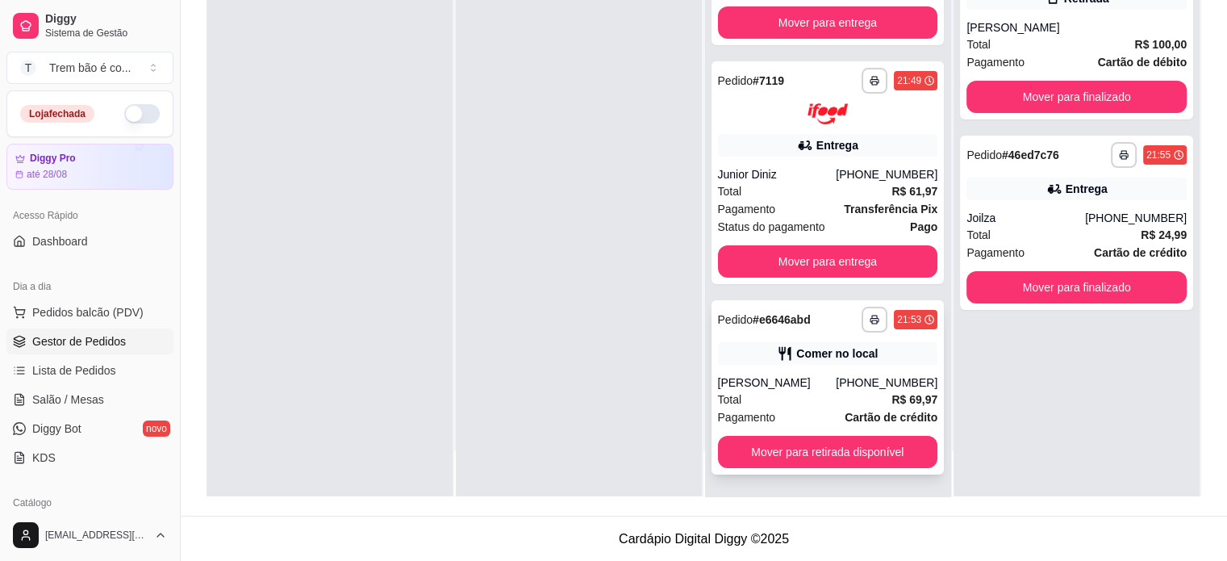
click at [814, 394] on div "Total R$ 69,97" at bounding box center [828, 400] width 220 height 18
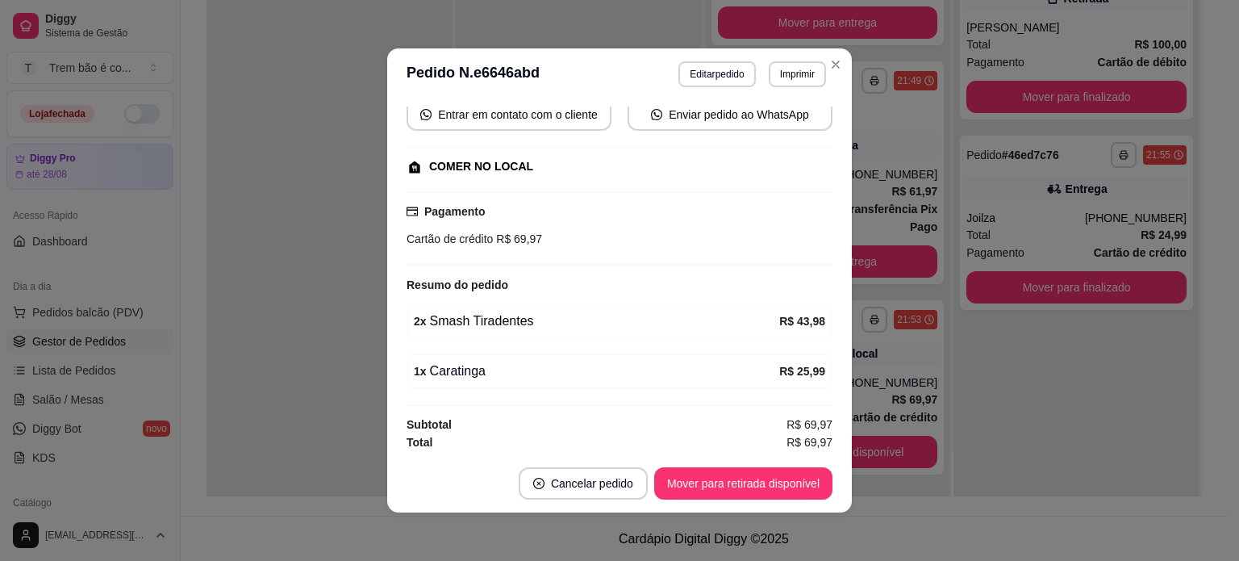
scroll to position [3, 0]
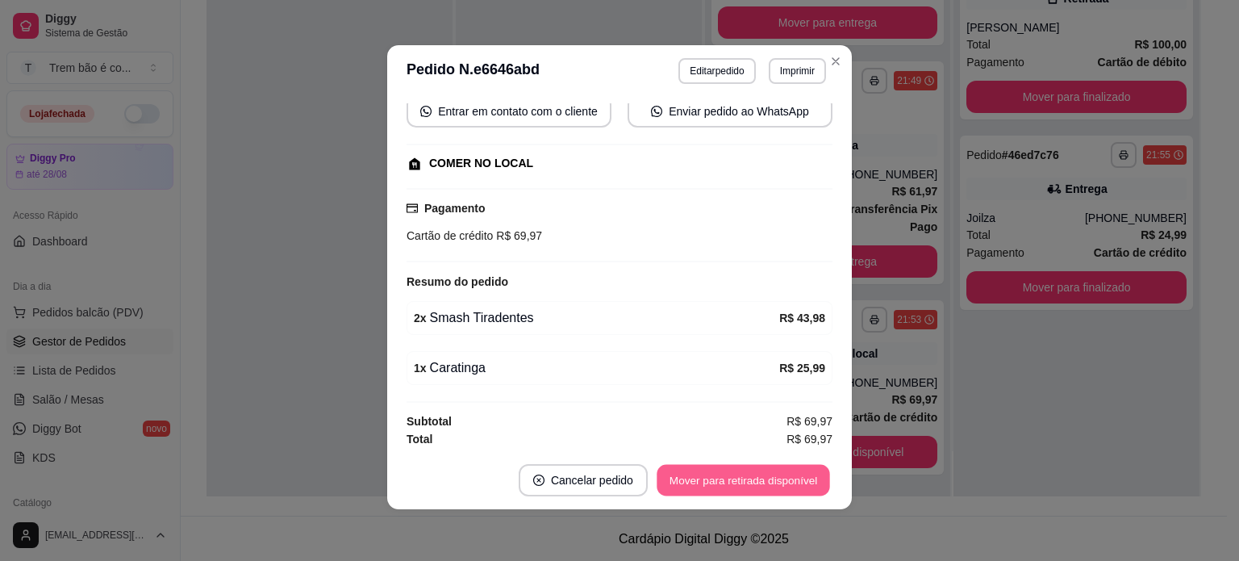
click at [781, 480] on button "Mover para retirada disponível" at bounding box center [743, 480] width 173 height 31
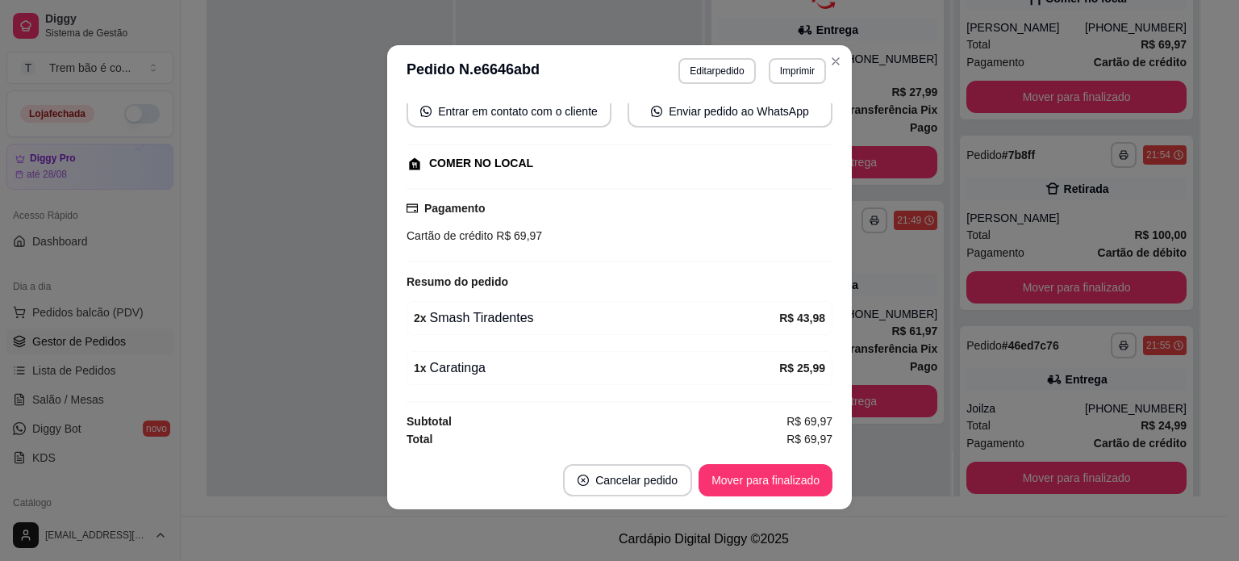
click at [838, 71] on header "**********" at bounding box center [619, 71] width 465 height 52
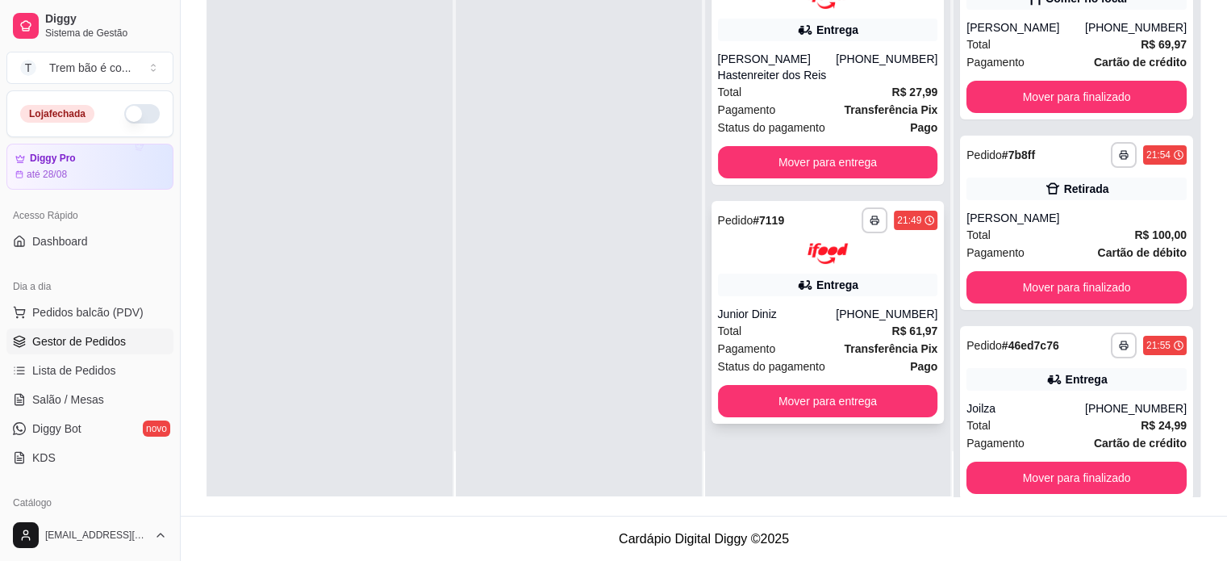
click at [777, 341] on div "Pagamento Transferência Pix" at bounding box center [828, 349] width 220 height 18
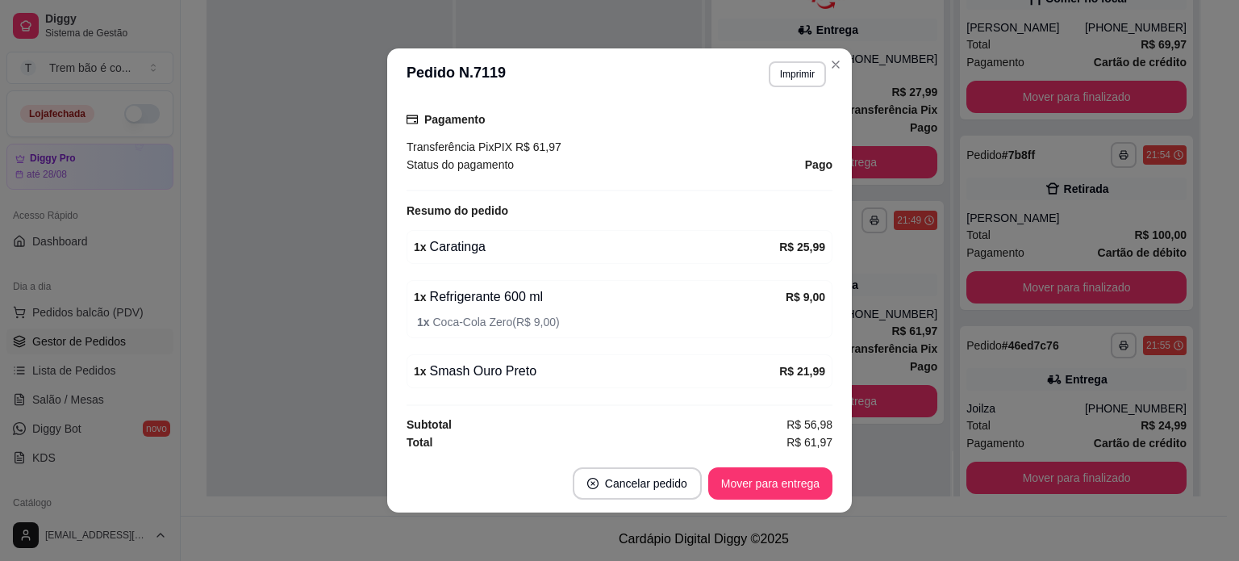
scroll to position [3, 0]
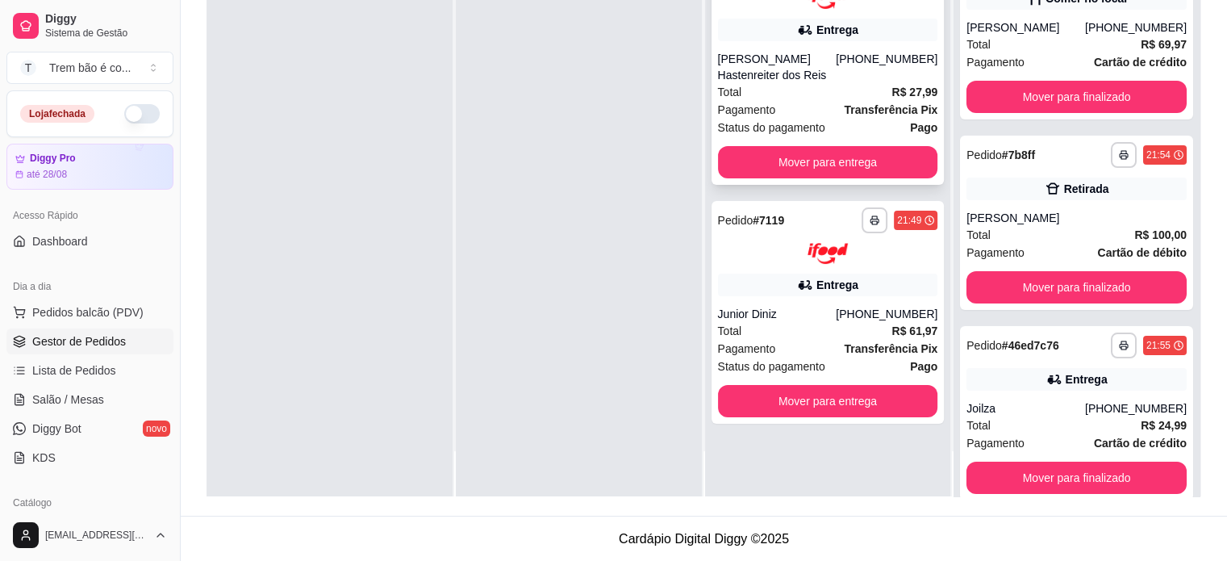
click at [830, 83] on div "Total R$ 27,99" at bounding box center [828, 92] width 220 height 18
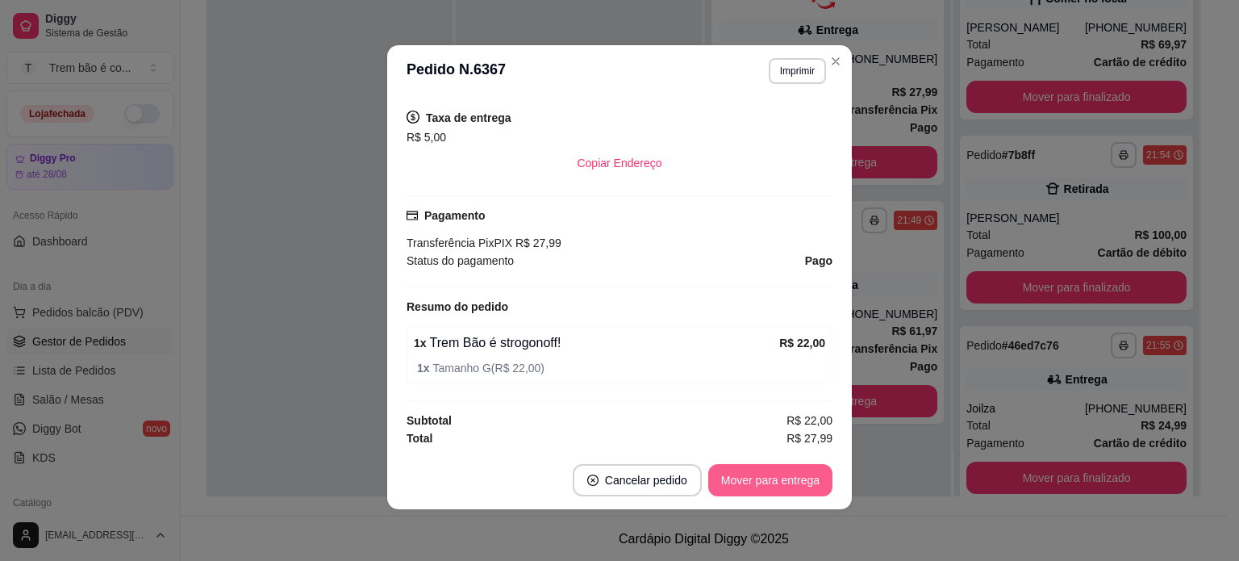
click at [758, 489] on button "Mover para entrega" at bounding box center [771, 480] width 124 height 32
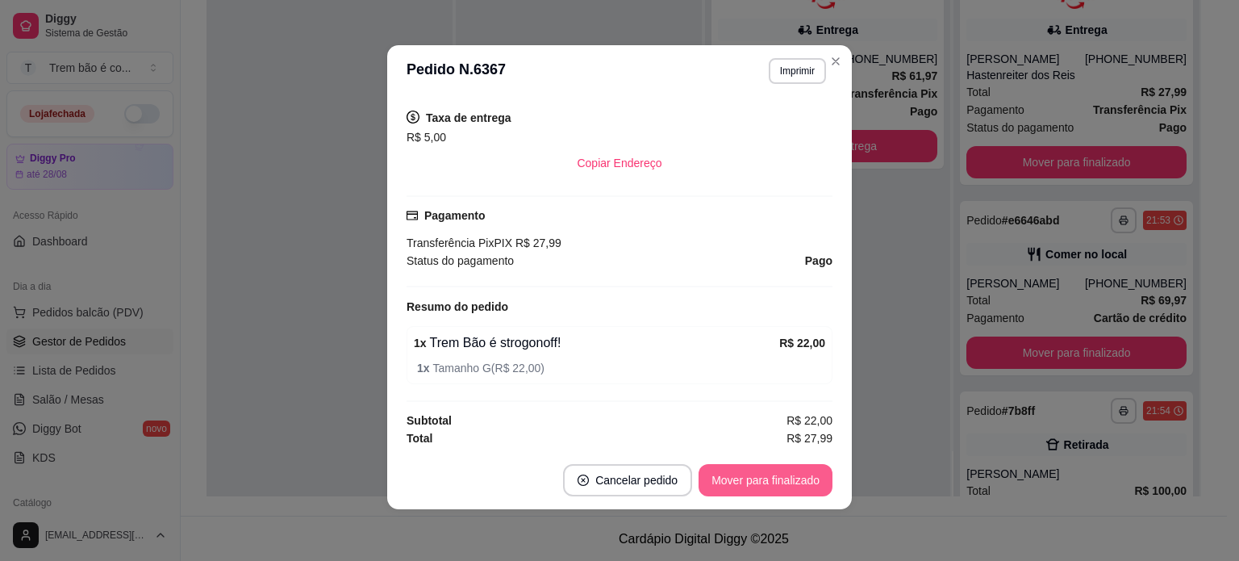
click at [771, 487] on button "Mover para finalizado" at bounding box center [766, 480] width 134 height 32
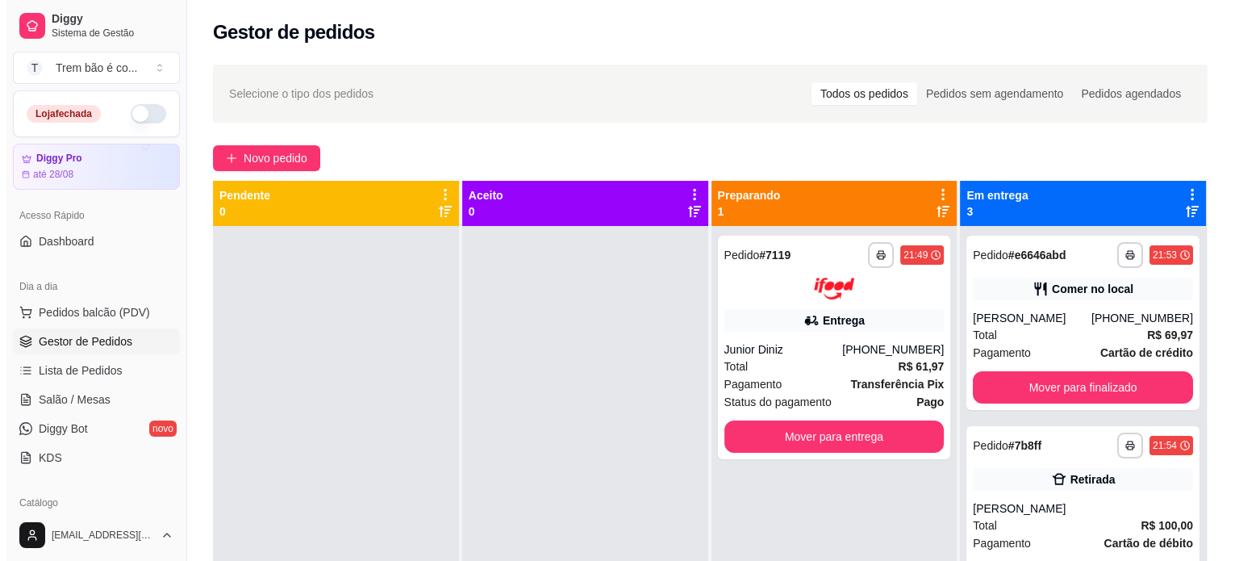
scroll to position [0, 0]
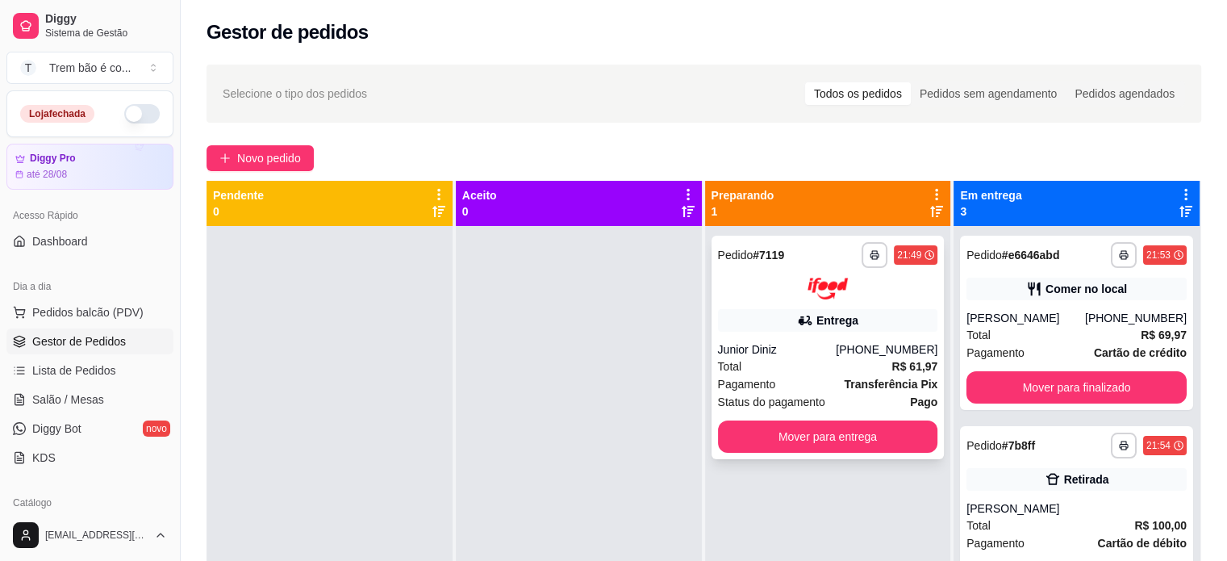
click at [817, 349] on div "Junior Diniz" at bounding box center [777, 349] width 119 height 16
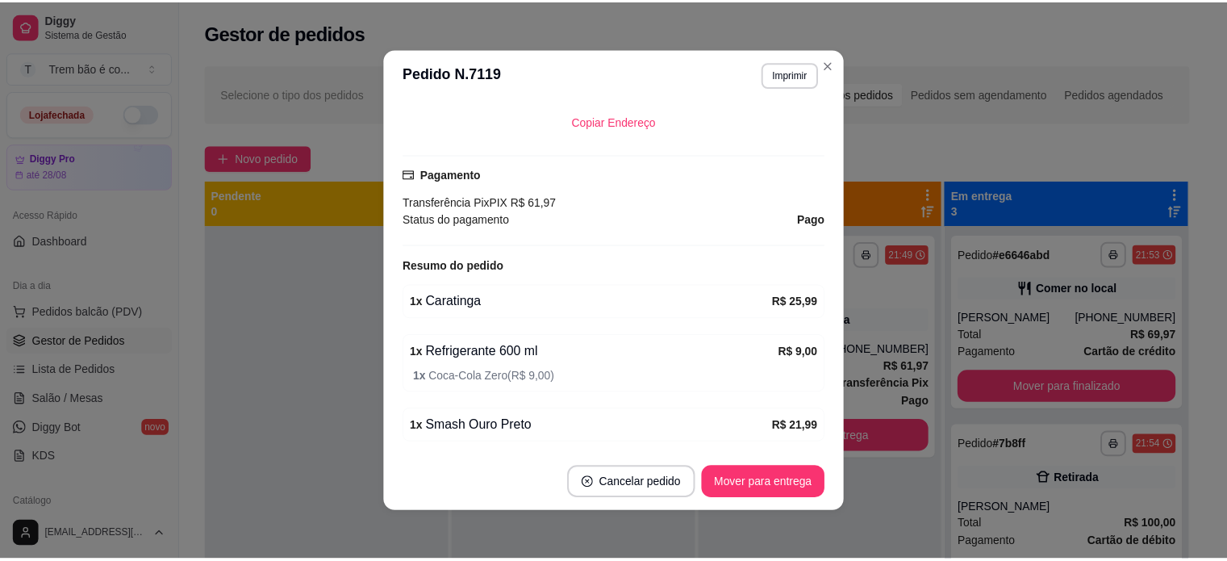
scroll to position [466, 0]
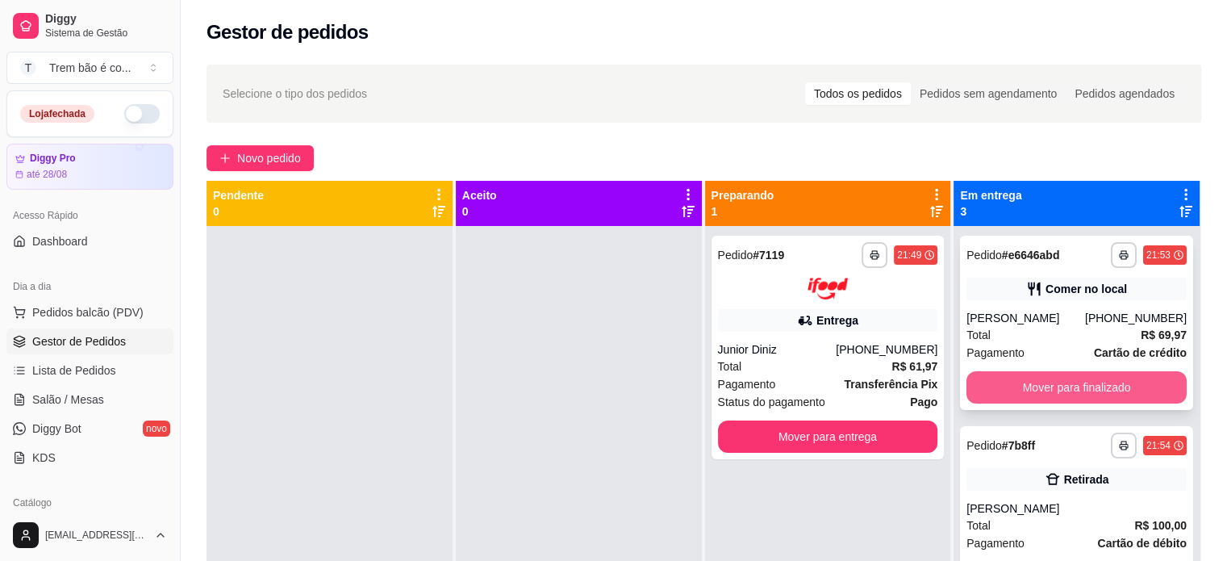
click at [1024, 379] on button "Mover para finalizado" at bounding box center [1077, 387] width 220 height 32
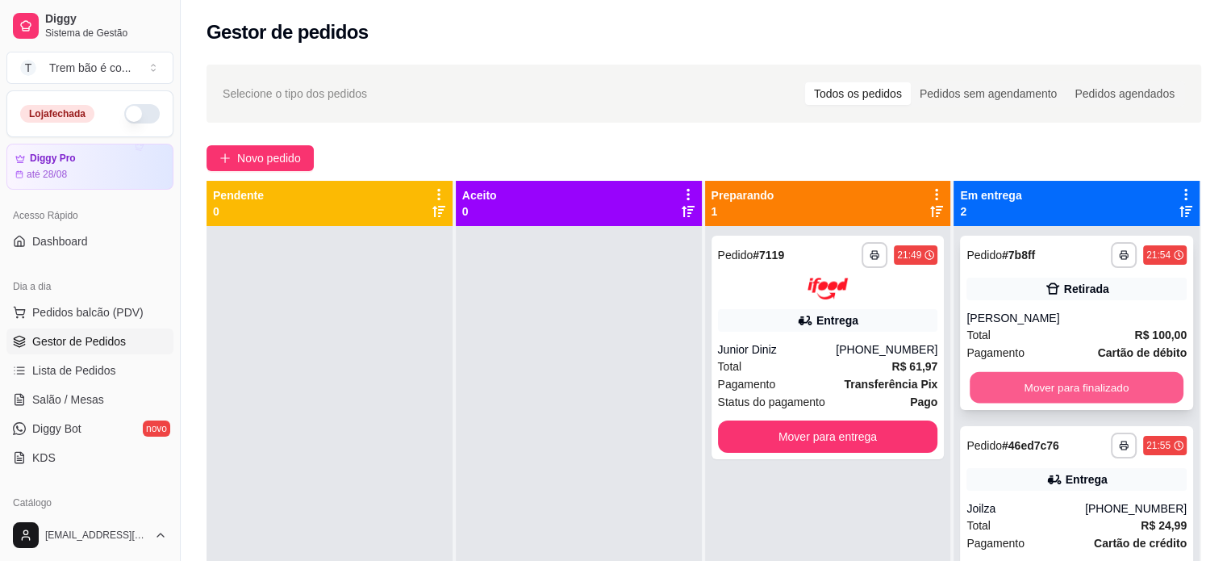
click at [1029, 385] on button "Mover para finalizado" at bounding box center [1077, 387] width 214 height 31
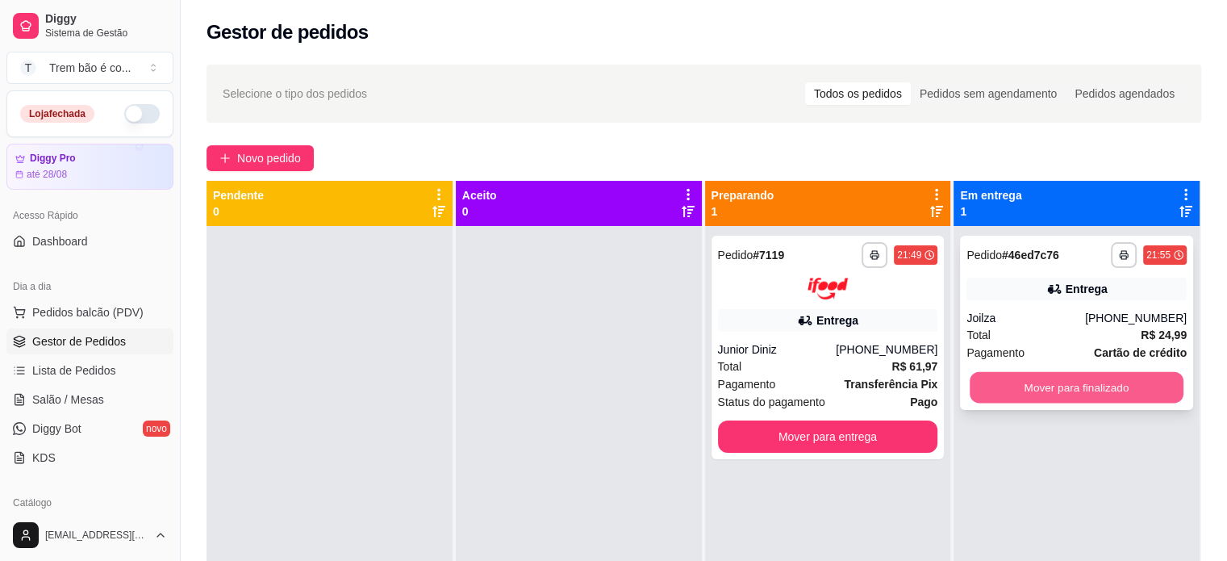
click at [1034, 386] on button "Mover para finalizado" at bounding box center [1077, 387] width 214 height 31
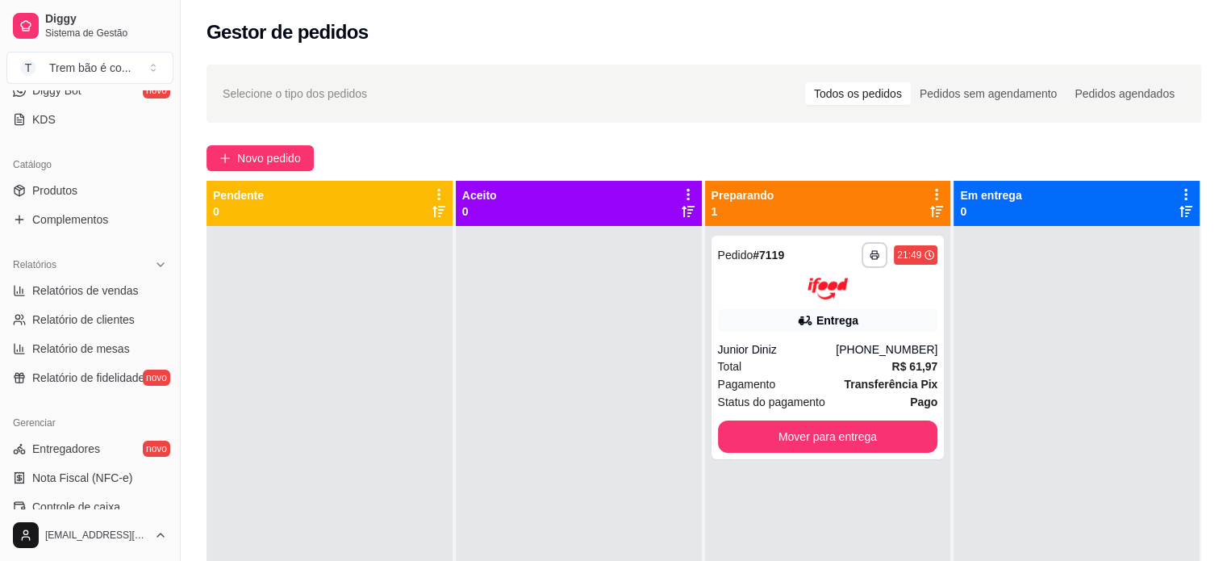
scroll to position [342, 0]
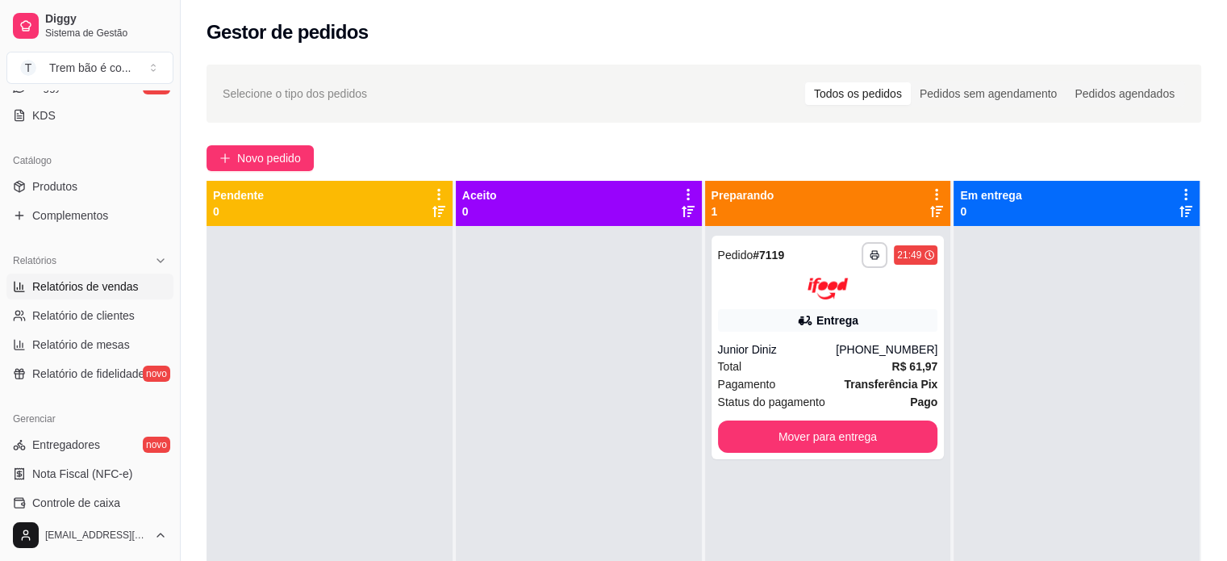
click at [97, 286] on span "Relatórios de vendas" at bounding box center [85, 286] width 107 height 16
select select "ALL"
select select "0"
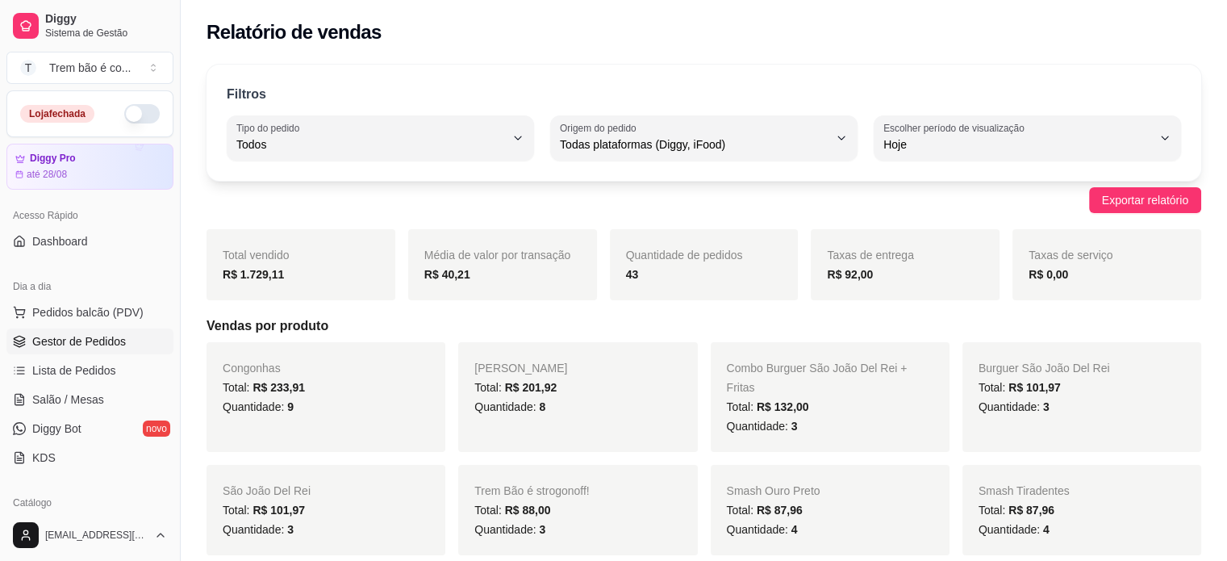
click at [85, 340] on span "Gestor de Pedidos" at bounding box center [79, 341] width 94 height 16
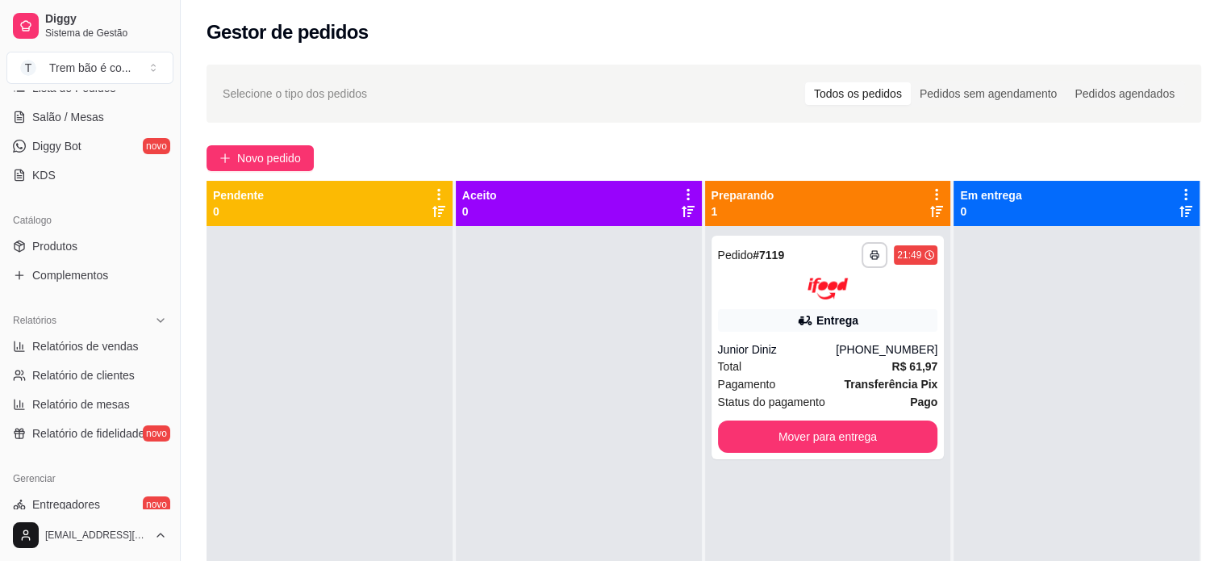
scroll to position [283, 0]
click at [97, 348] on span "Relatórios de vendas" at bounding box center [85, 345] width 107 height 16
select select "ALL"
select select "0"
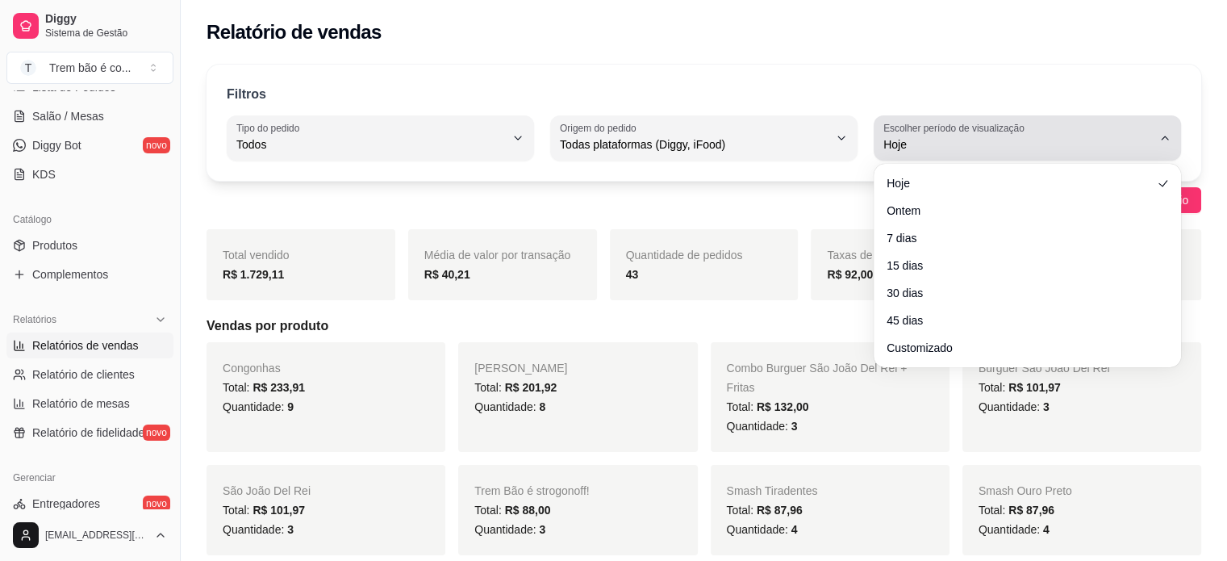
click at [1019, 125] on label "Escolher período de visualização" at bounding box center [957, 128] width 146 height 14
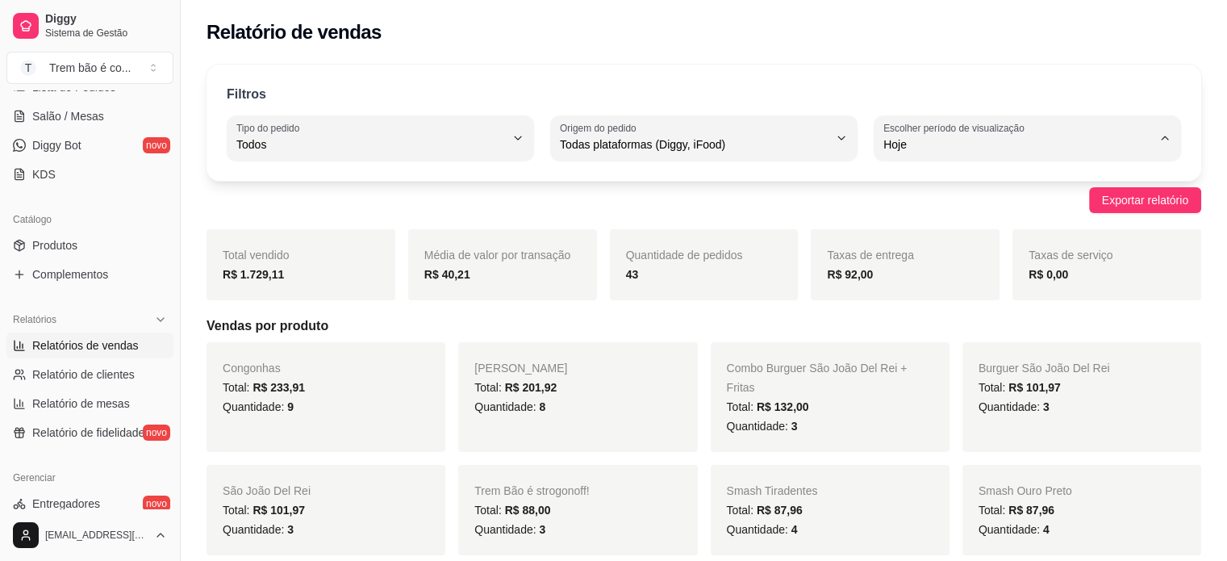
click at [959, 341] on span "Customizado" at bounding box center [1020, 339] width 255 height 15
type input "-1"
select select "-1"
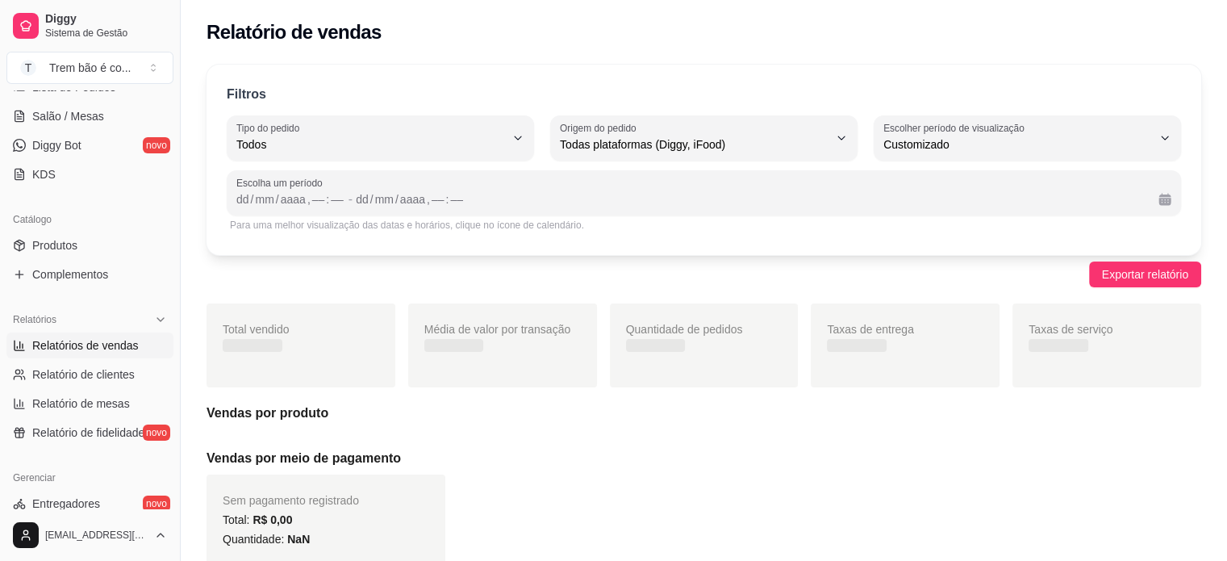
scroll to position [15, 0]
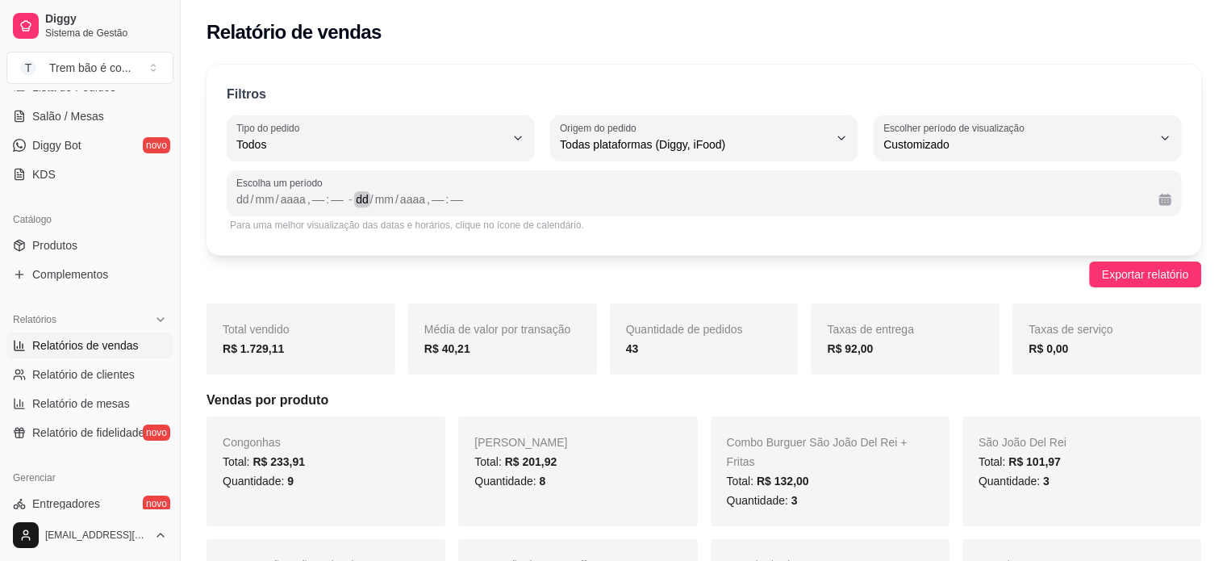
click at [897, 190] on div "dd / mm / aaaa , –– : ––" at bounding box center [751, 199] width 790 height 19
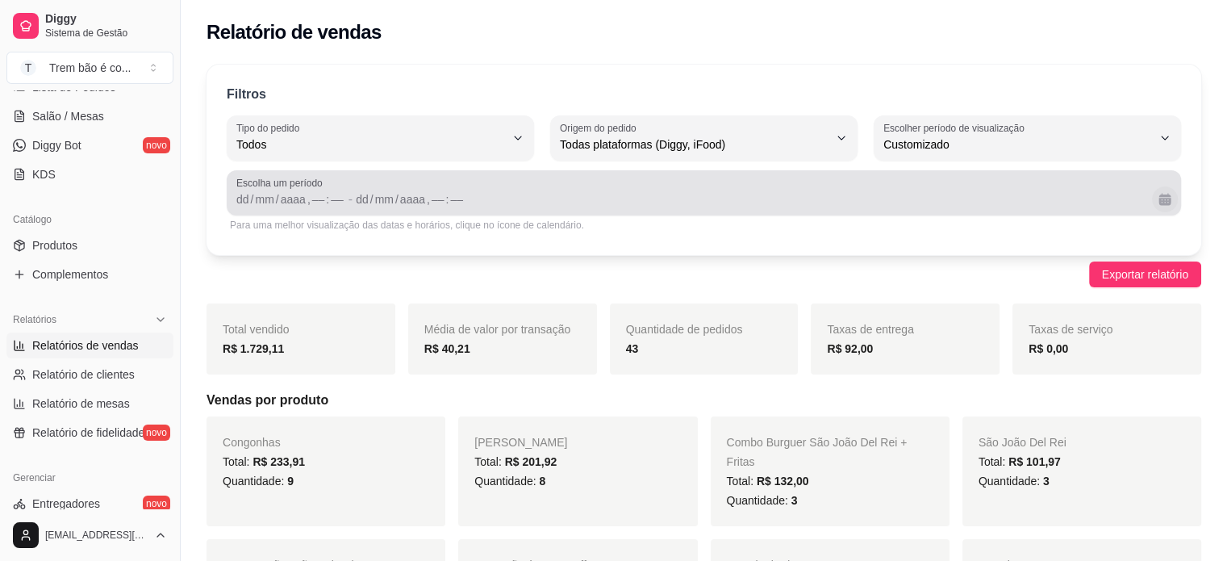
click at [1160, 199] on button "Calendário" at bounding box center [1165, 199] width 26 height 26
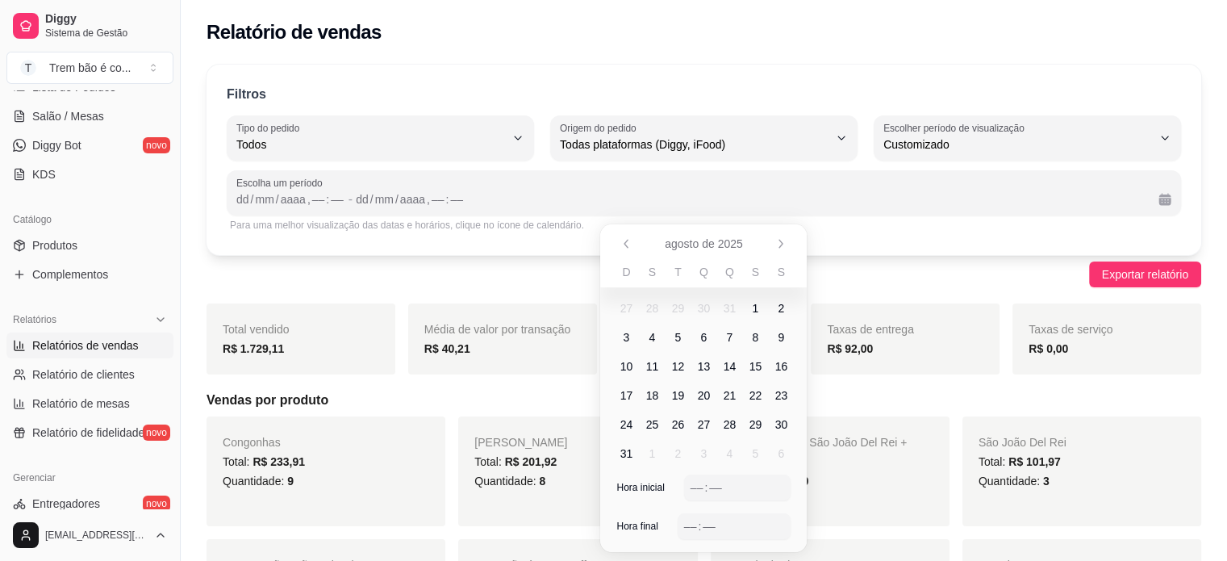
click at [726, 393] on span "21" at bounding box center [730, 395] width 13 height 16
click at [699, 483] on div "––" at bounding box center [697, 487] width 16 height 16
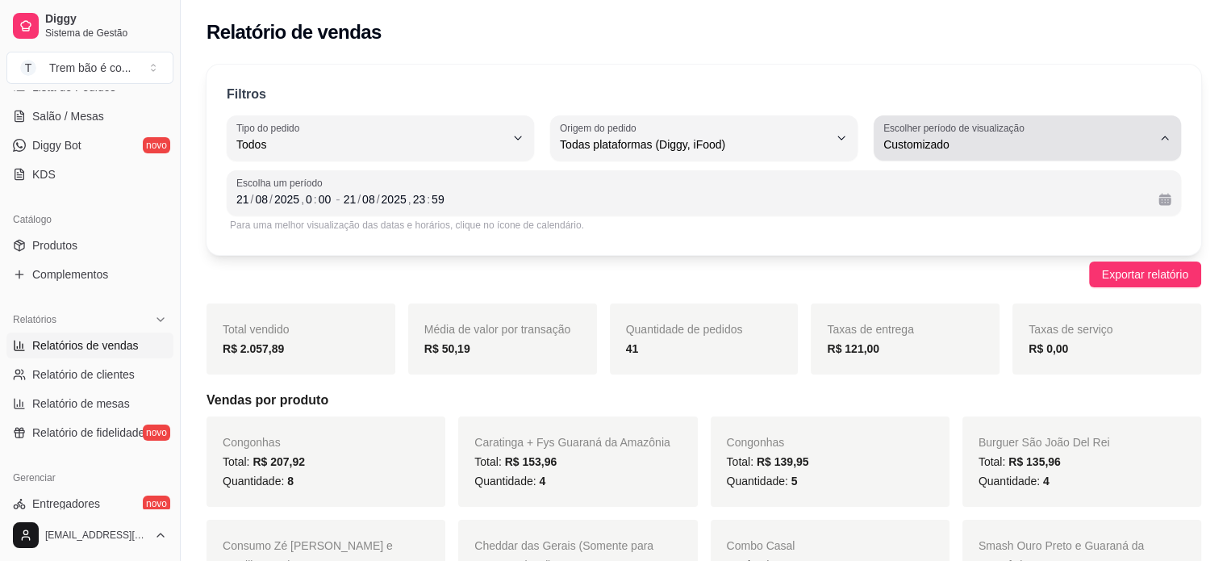
click at [928, 141] on span "Customizado" at bounding box center [1018, 144] width 269 height 16
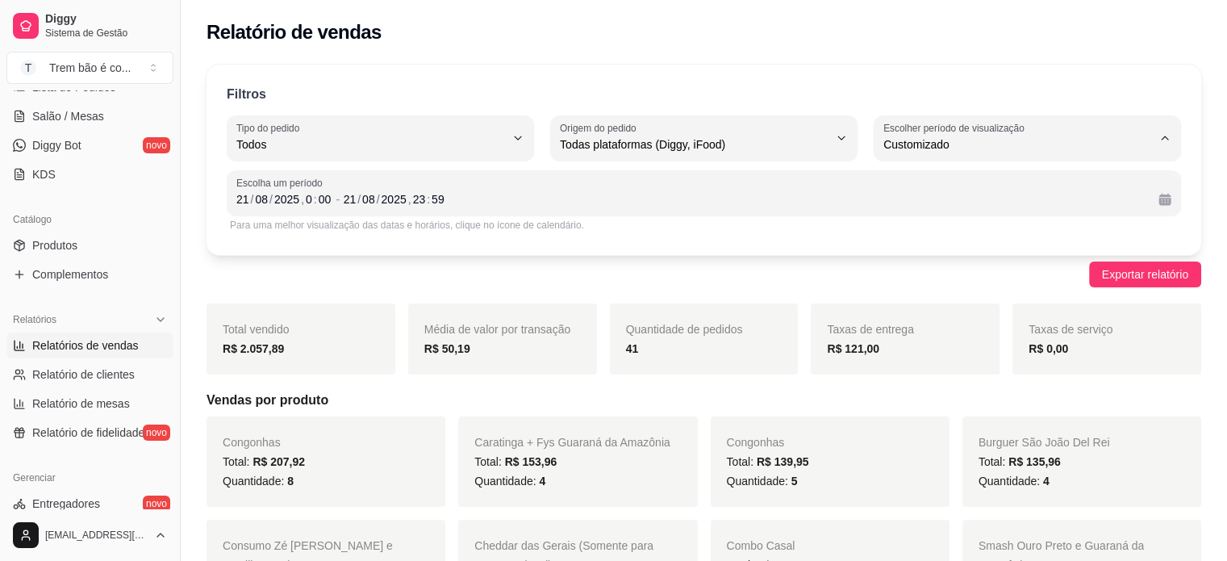
click at [925, 194] on li "Hoje" at bounding box center [1027, 182] width 282 height 25
type input "0"
select select "0"
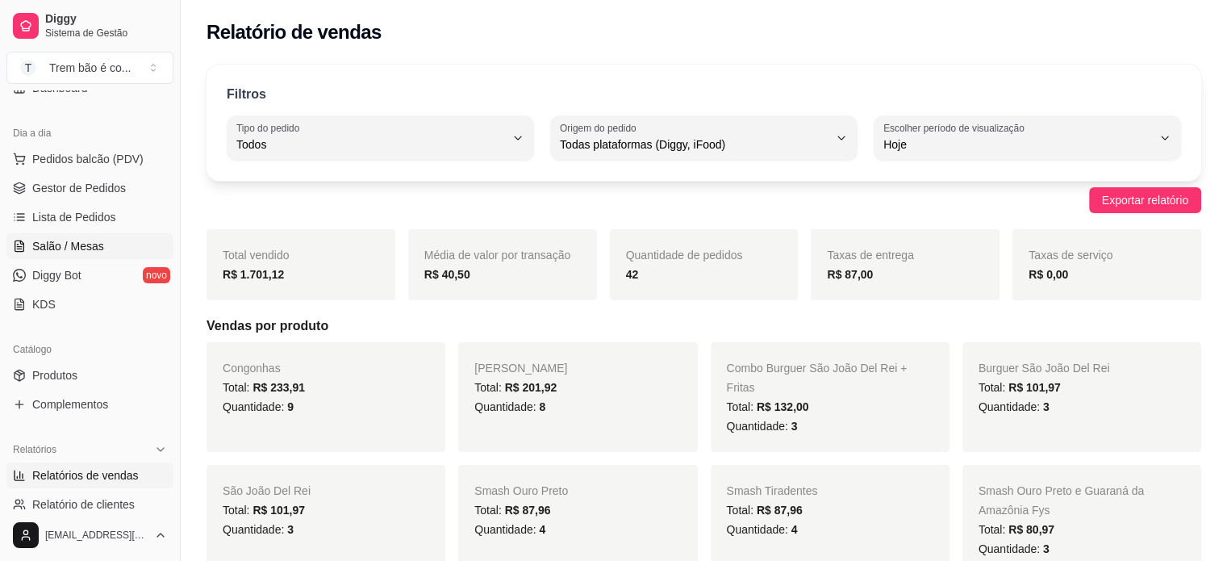
scroll to position [150, 0]
click at [81, 193] on span "Gestor de Pedidos" at bounding box center [79, 191] width 94 height 16
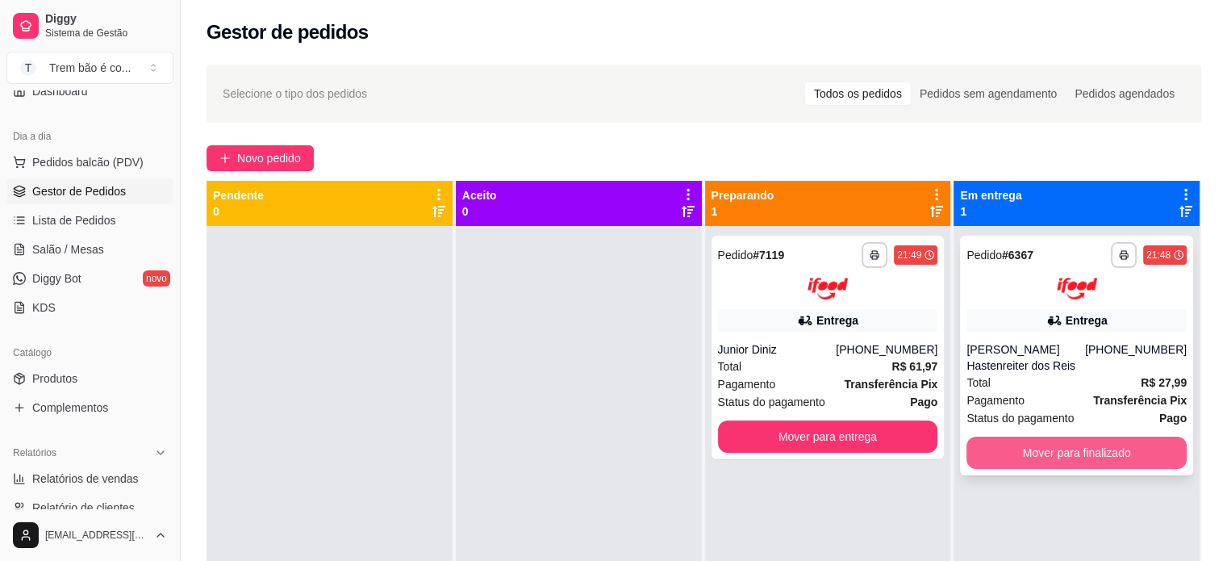
click at [1022, 448] on button "Mover para finalizado" at bounding box center [1077, 453] width 220 height 32
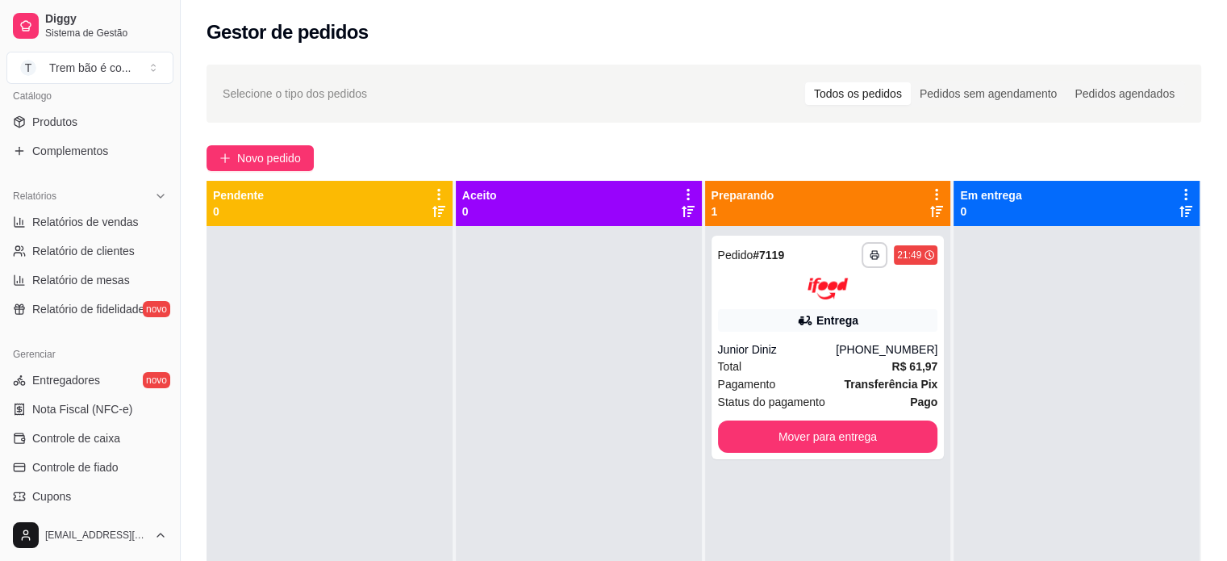
scroll to position [423, 0]
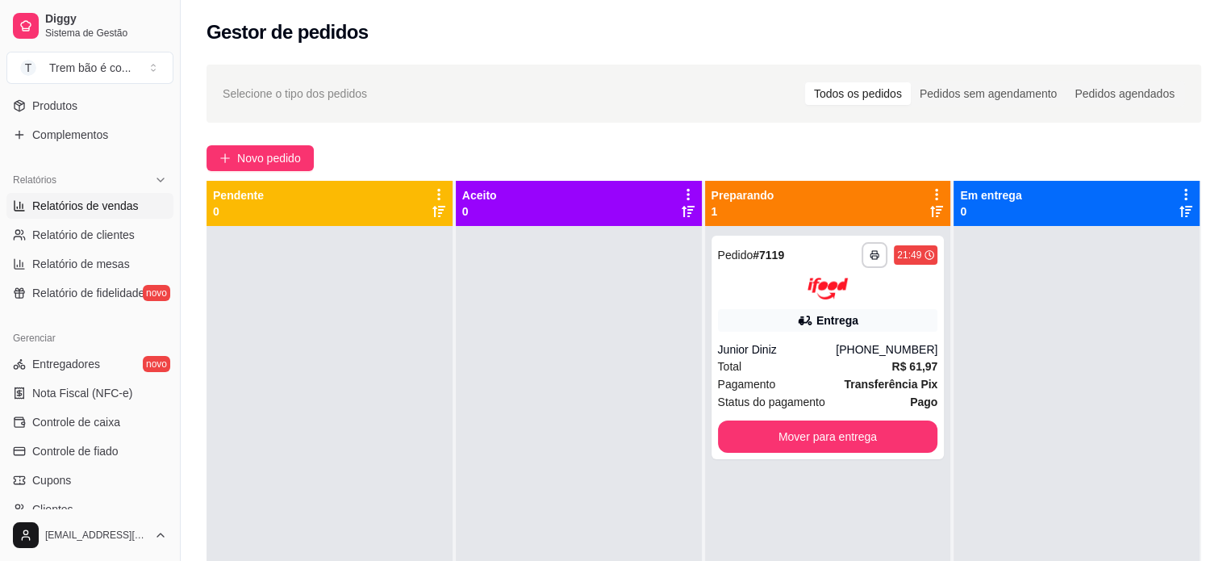
click at [84, 207] on span "Relatórios de vendas" at bounding box center [85, 206] width 107 height 16
select select "ALL"
select select "0"
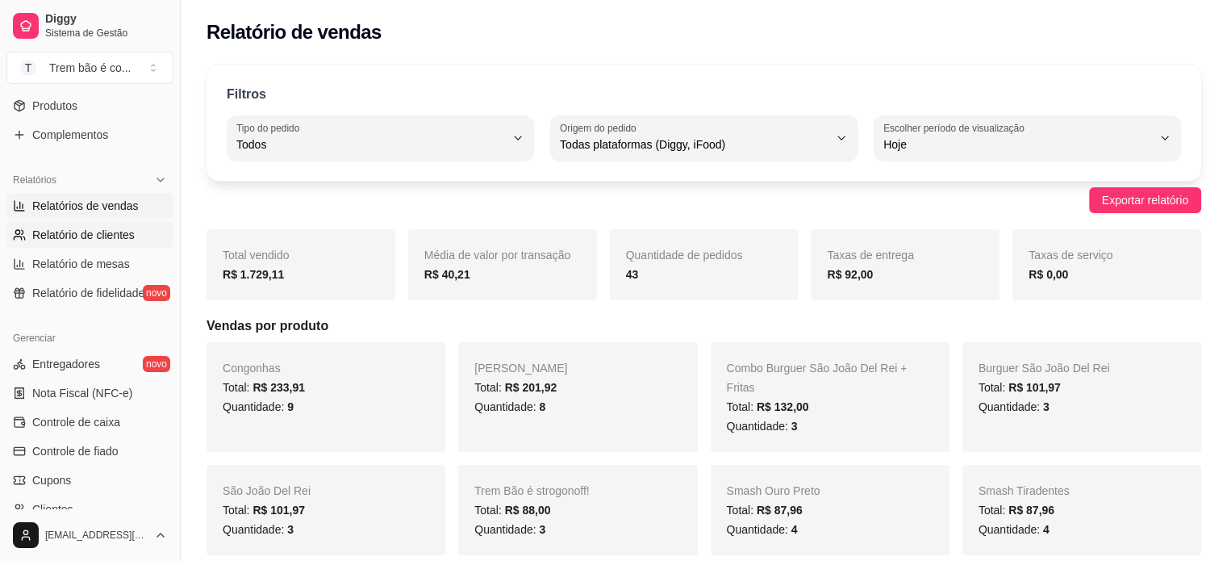
click at [93, 227] on span "Relatório de clientes" at bounding box center [83, 235] width 102 height 16
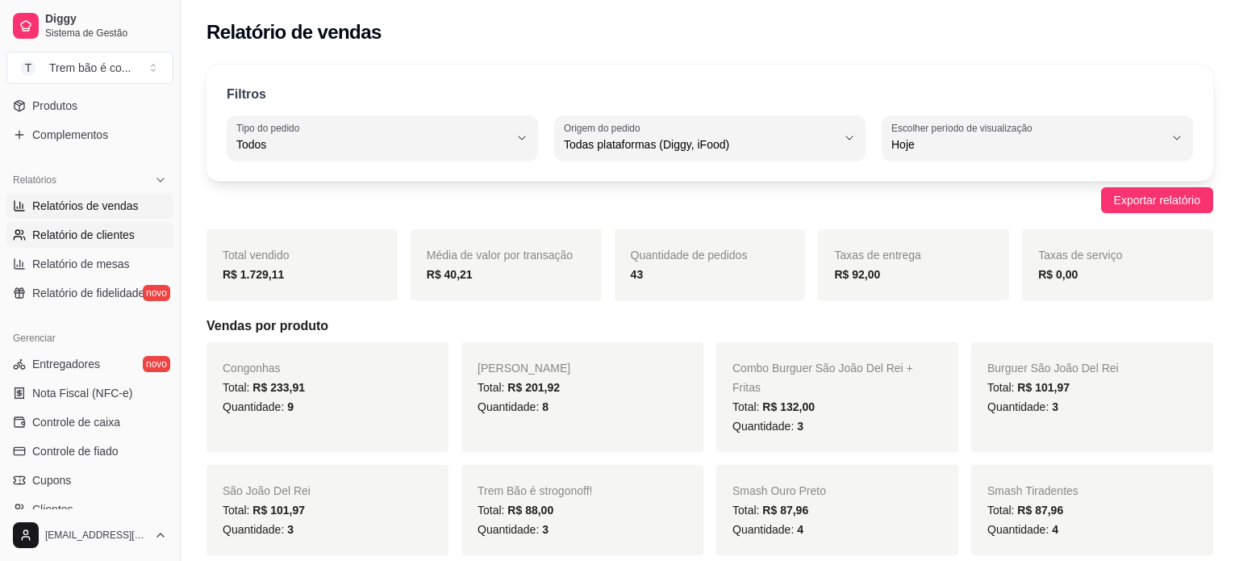
select select "30"
select select "HIGHEST_TOTAL_SPENT_WITH_ORDERS"
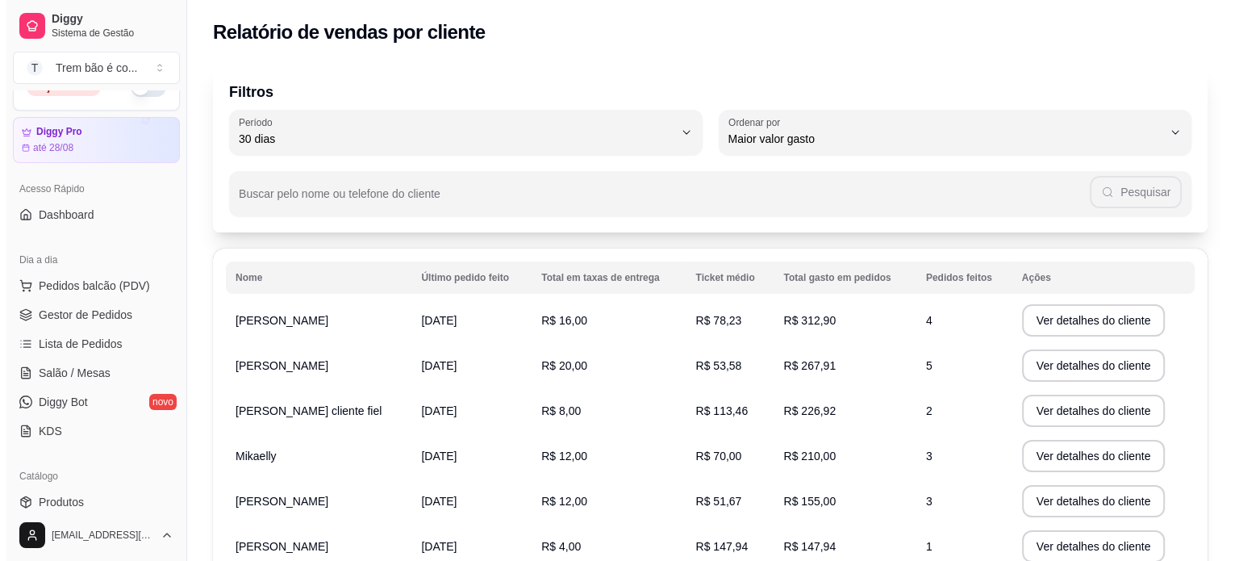
scroll to position [10, 0]
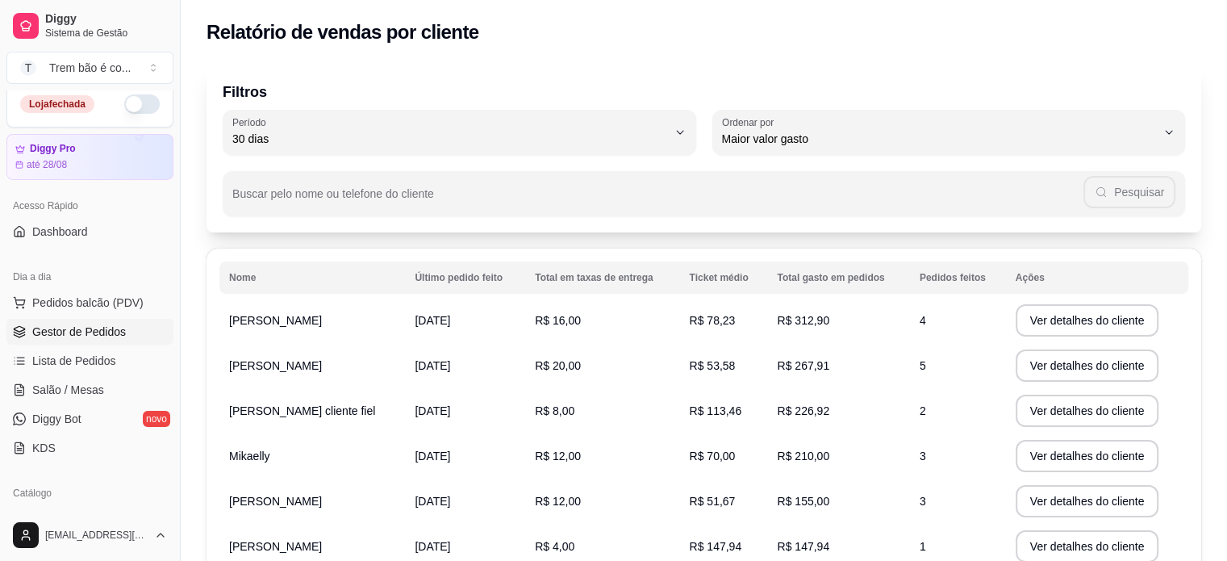
click at [72, 332] on span "Gestor de Pedidos" at bounding box center [79, 332] width 94 height 16
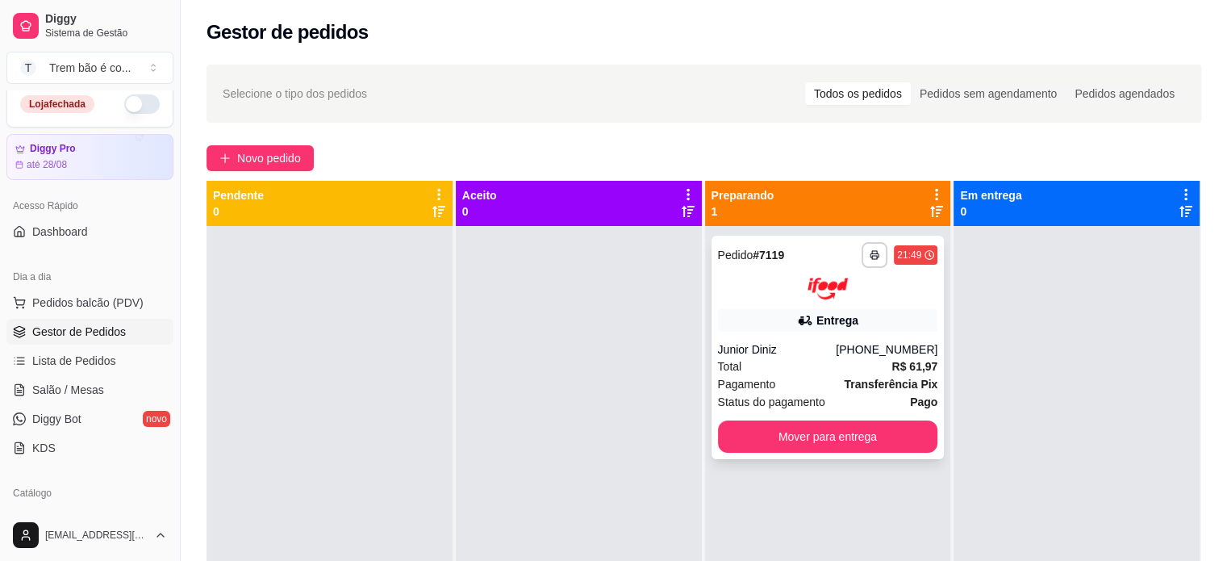
click at [788, 322] on div "Entrega" at bounding box center [828, 320] width 220 height 23
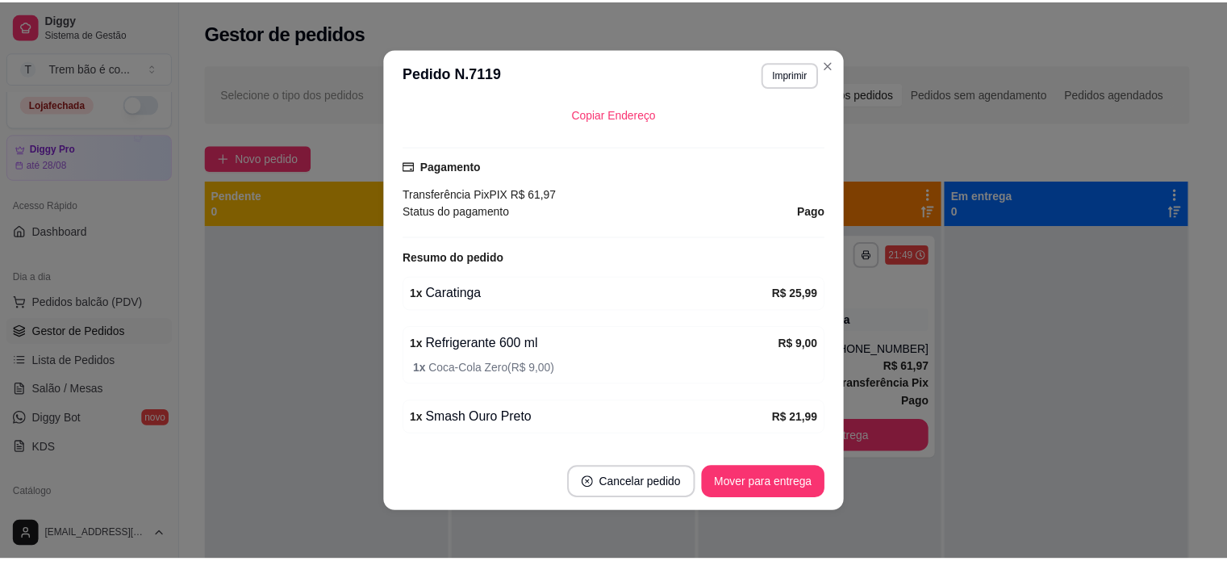
scroll to position [423, 0]
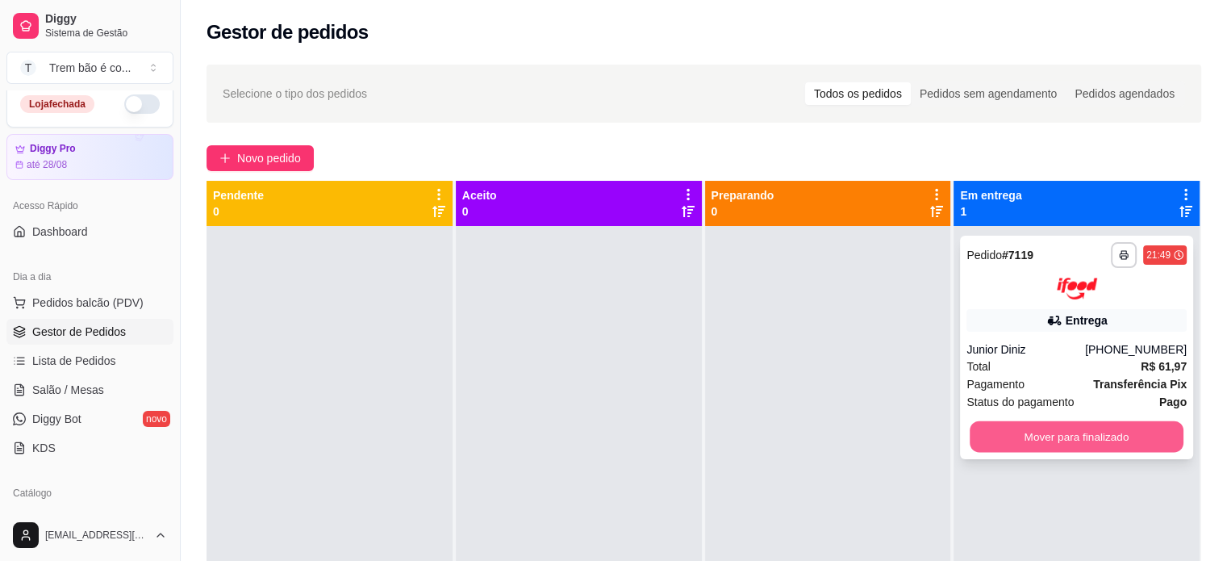
click at [1018, 438] on button "Mover para finalizado" at bounding box center [1077, 435] width 214 height 31
